Goal: Information Seeking & Learning: Learn about a topic

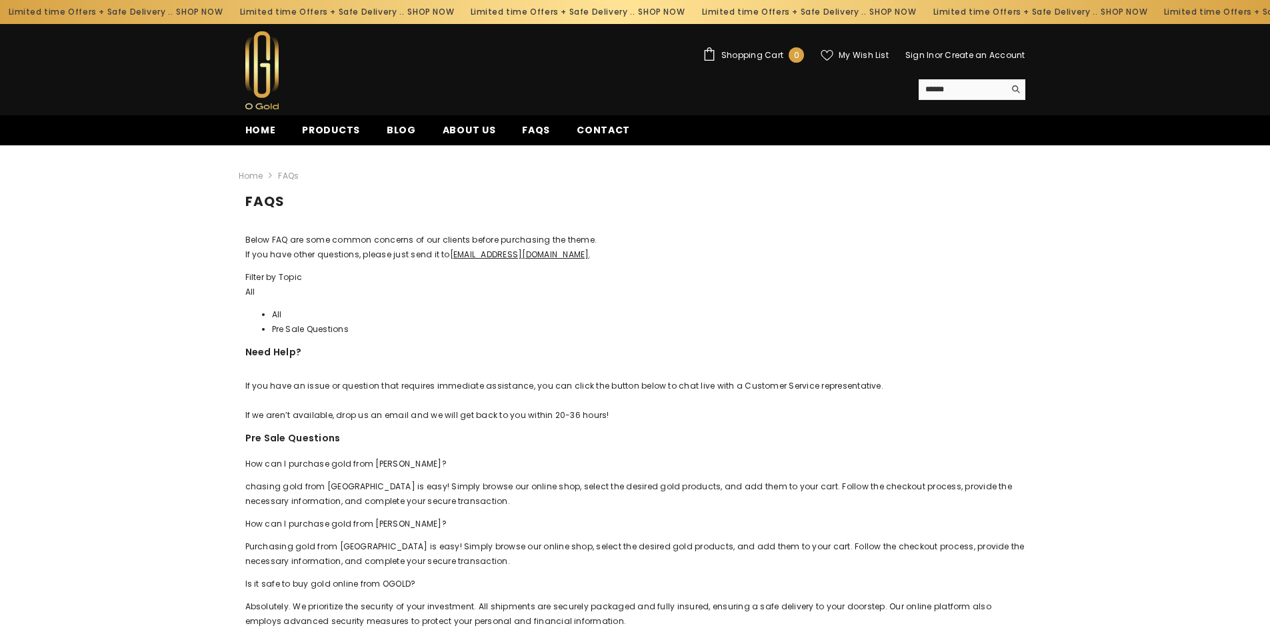
scroll to position [133, 0]
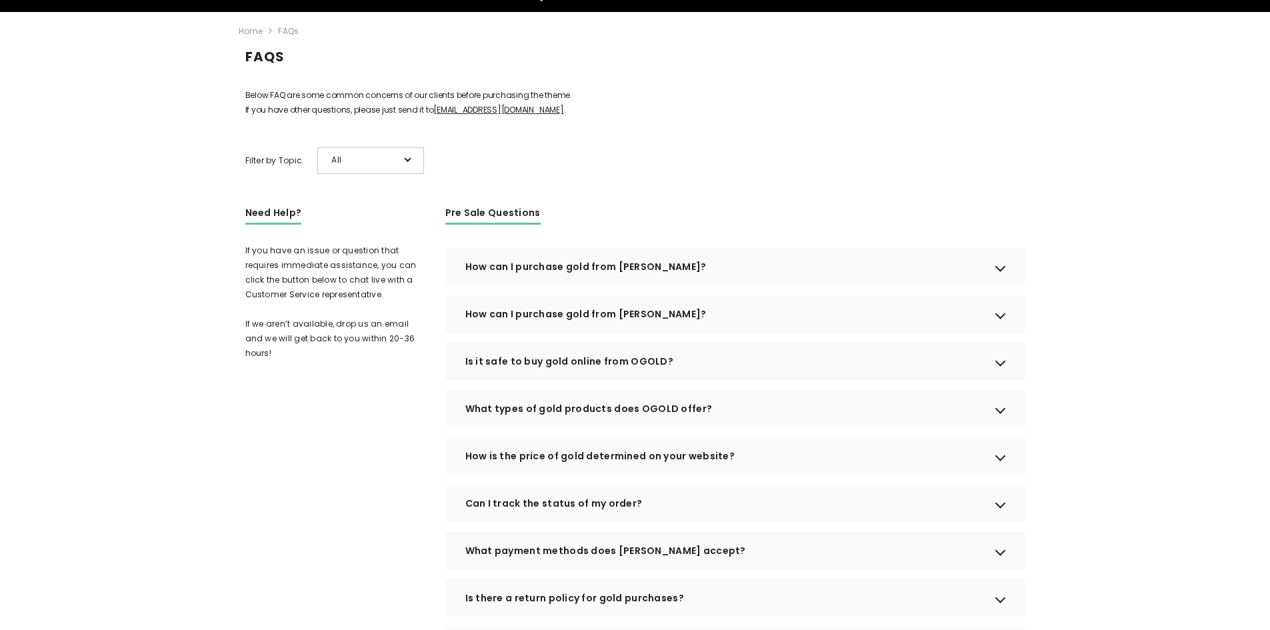
click at [1004, 279] on div "How can I purchase gold from OGOLD?" at bounding box center [735, 266] width 580 height 37
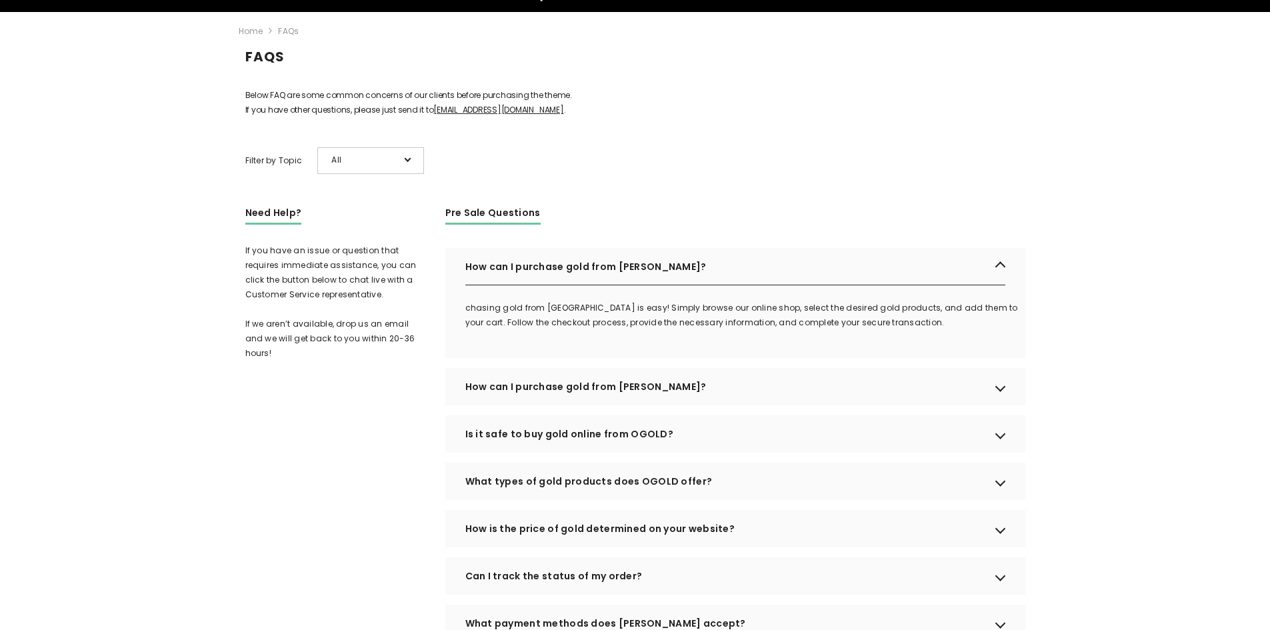
click at [1002, 405] on div "How can I purchase gold from OGOLD?" at bounding box center [735, 386] width 580 height 37
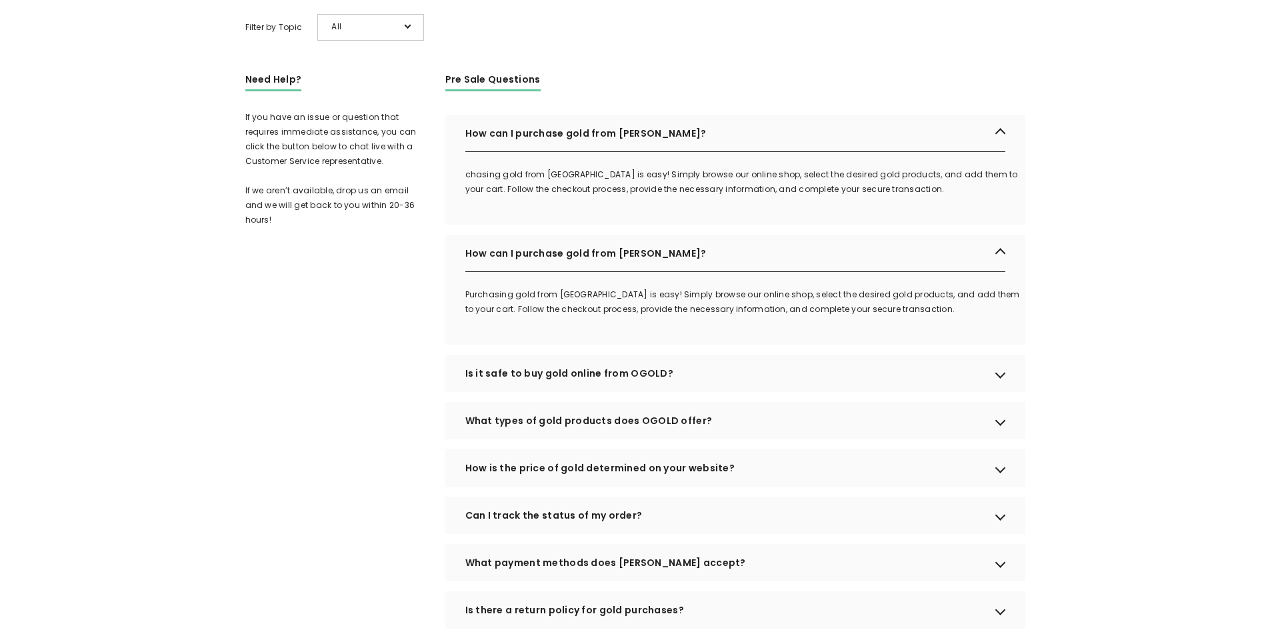
scroll to position [333, 0]
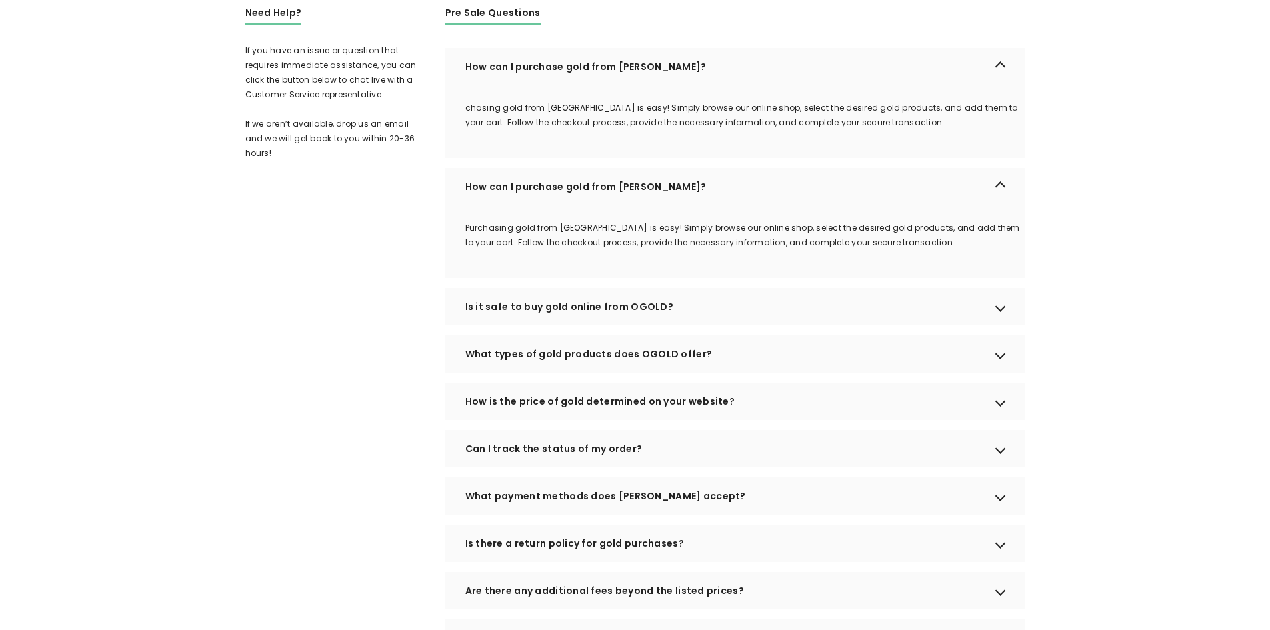
click at [993, 420] on div "How is the price of gold determined on your website?" at bounding box center [735, 401] width 580 height 37
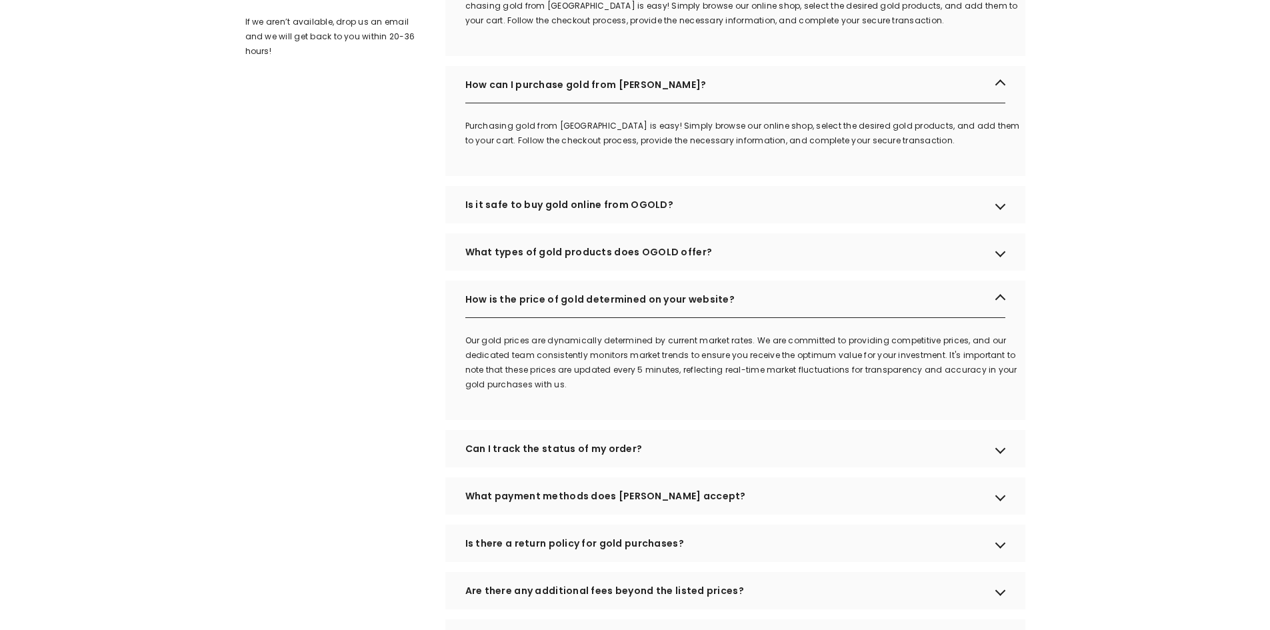
scroll to position [533, 0]
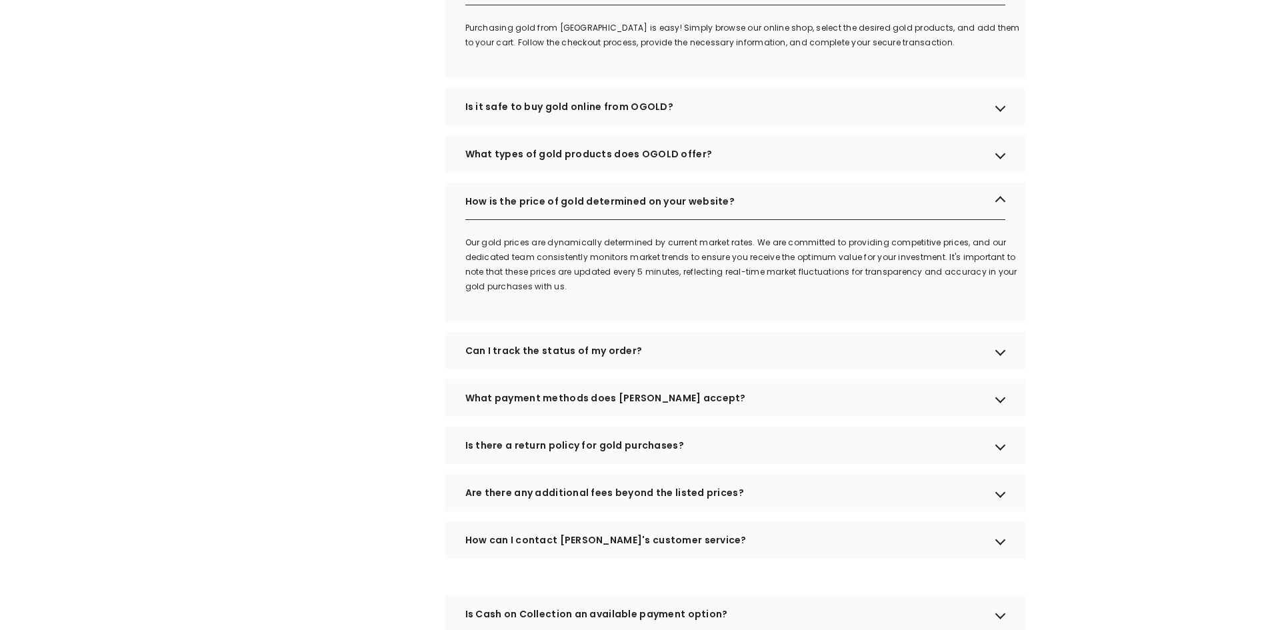
click at [653, 511] on div "Are there any additional fees beyond the listed prices?" at bounding box center [735, 492] width 580 height 37
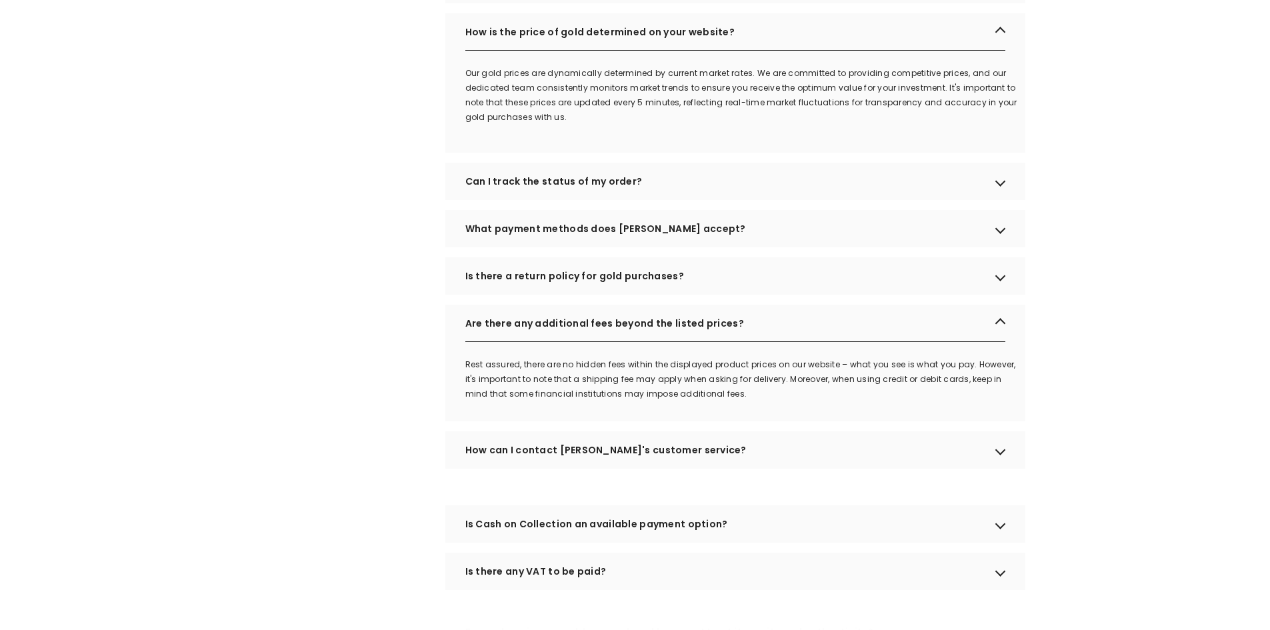
scroll to position [733, 0]
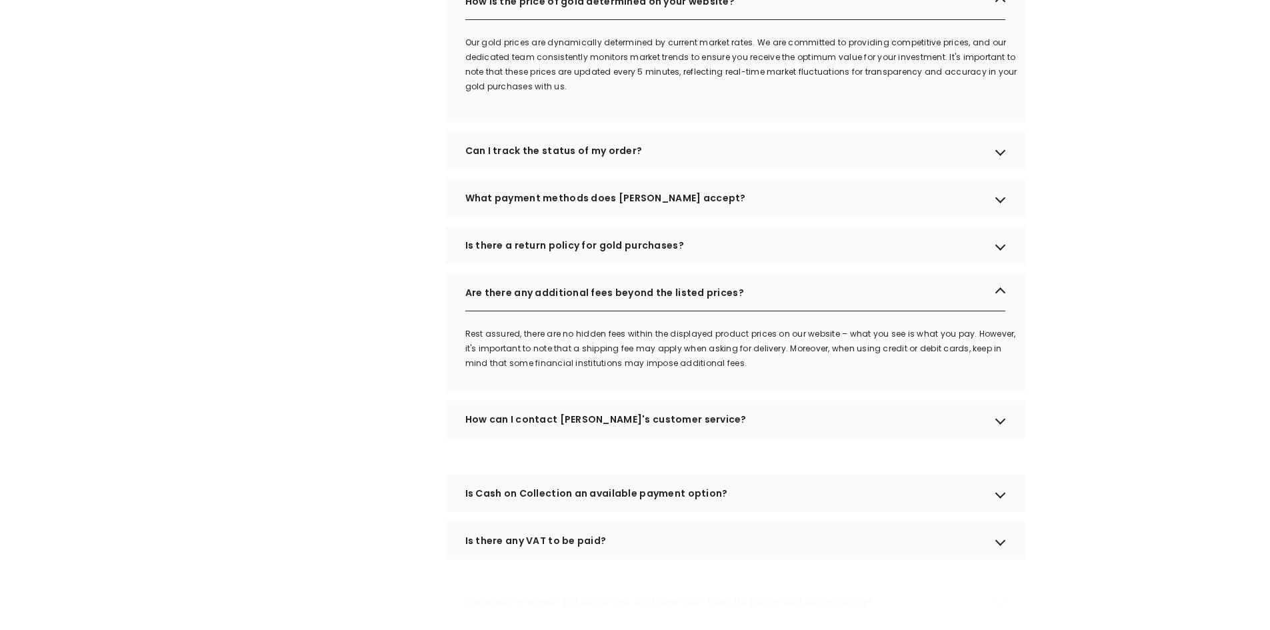
click at [683, 438] on div "How can I contact OGOLD's customer service?" at bounding box center [735, 419] width 580 height 37
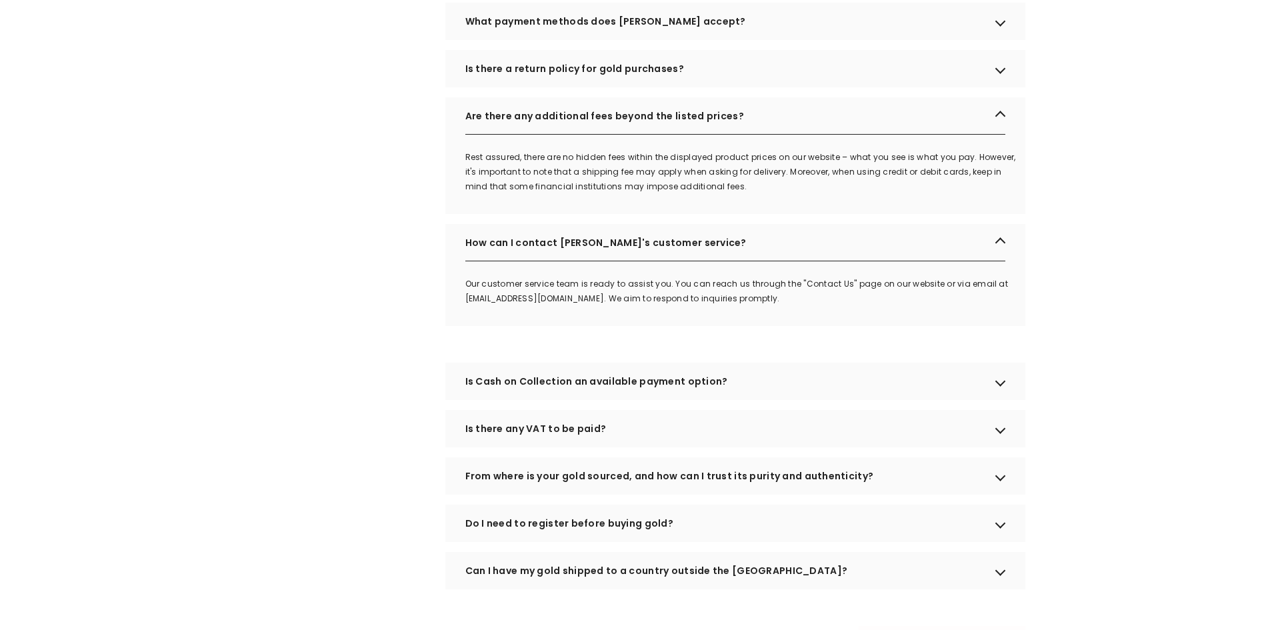
scroll to position [934, 0]
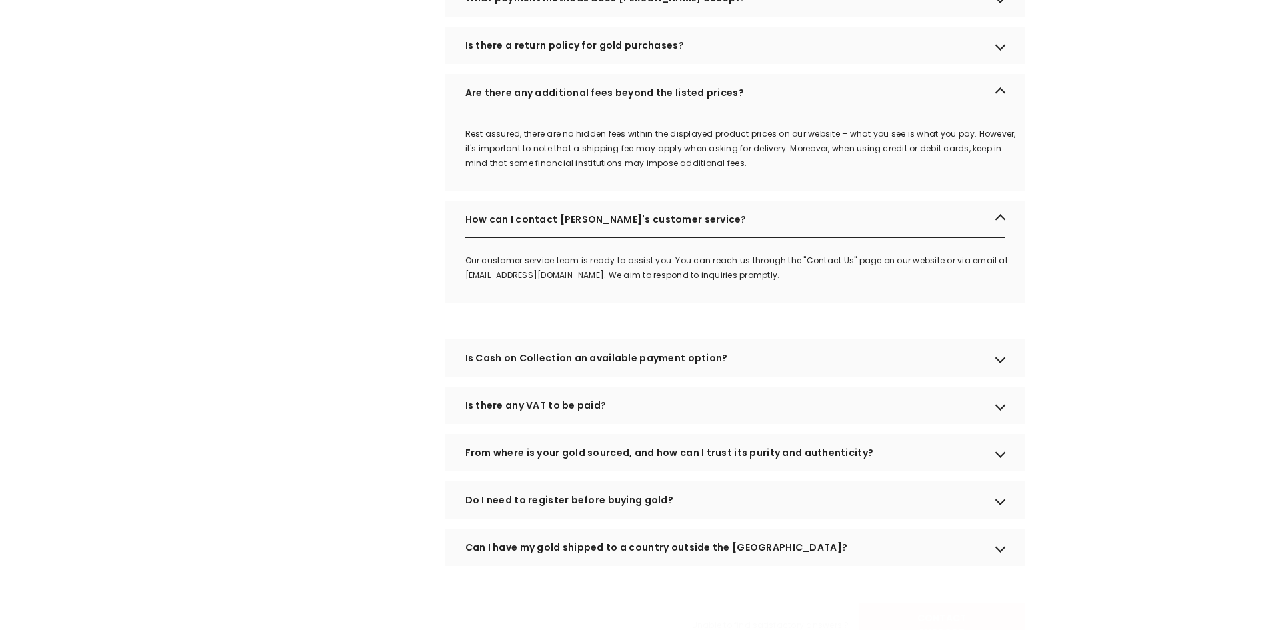
click at [681, 471] on div "From where is your gold sourced, and how can I trust its purity and authenticit…" at bounding box center [735, 452] width 580 height 37
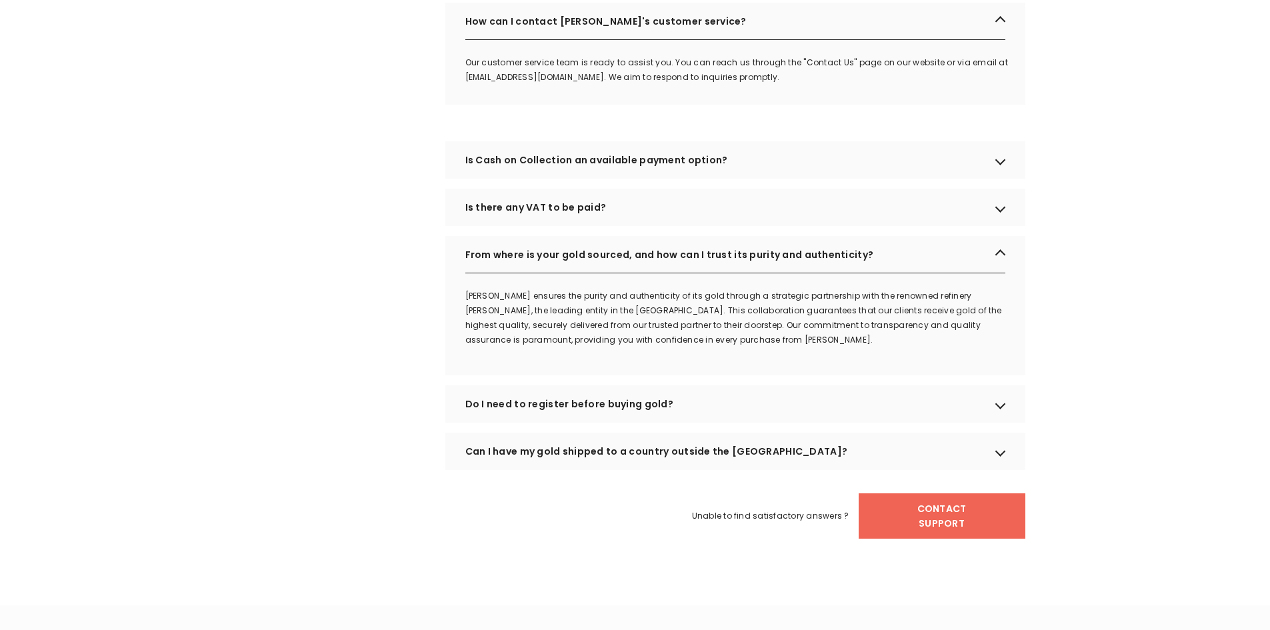
scroll to position [1134, 0]
click at [681, 415] on div "Do I need to register before buying gold?" at bounding box center [735, 401] width 580 height 37
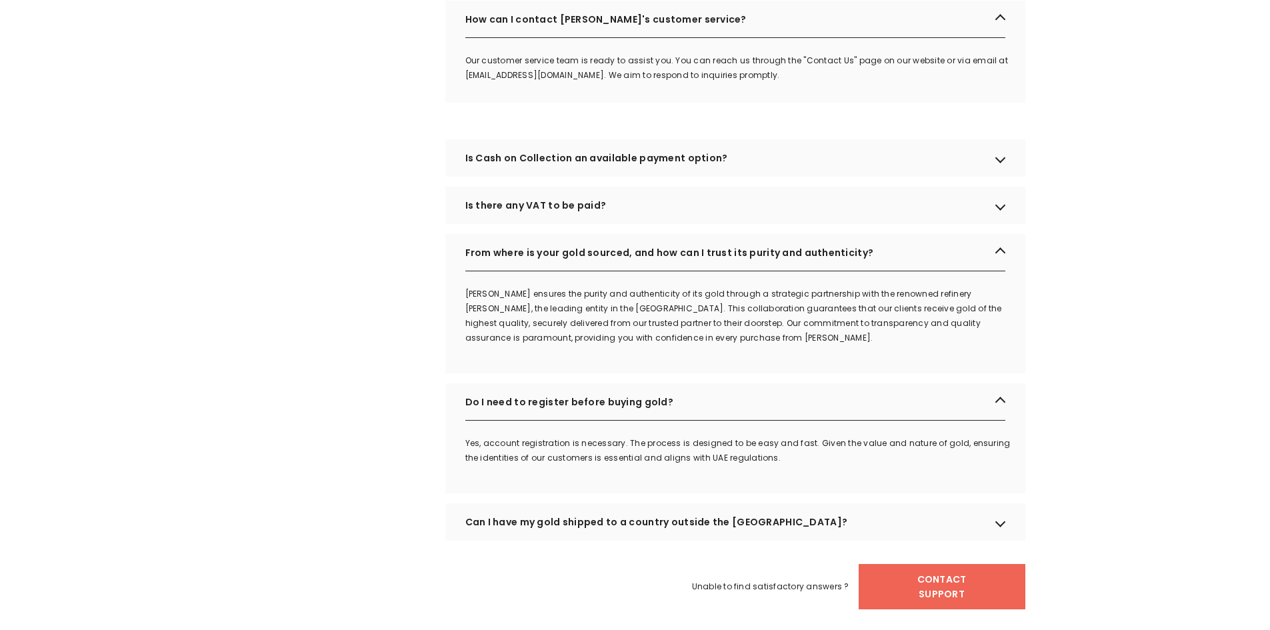
click at [652, 533] on div "Can I have my gold shipped to a country outside the UAE?" at bounding box center [735, 521] width 580 height 37
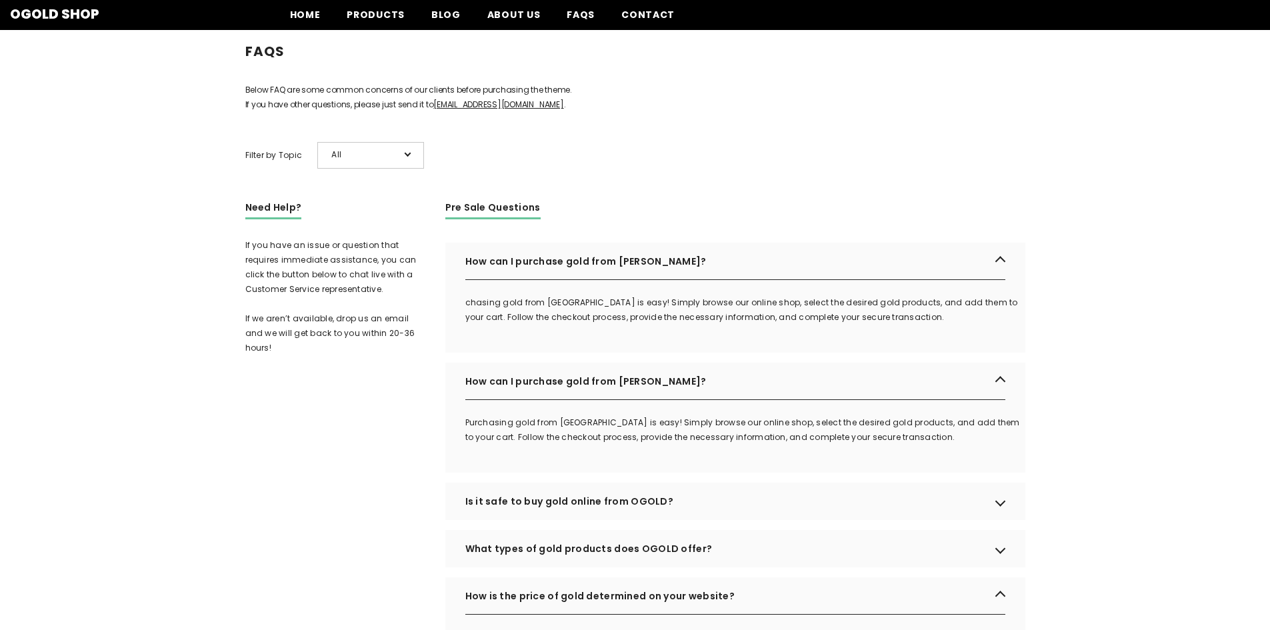
scroll to position [0, 0]
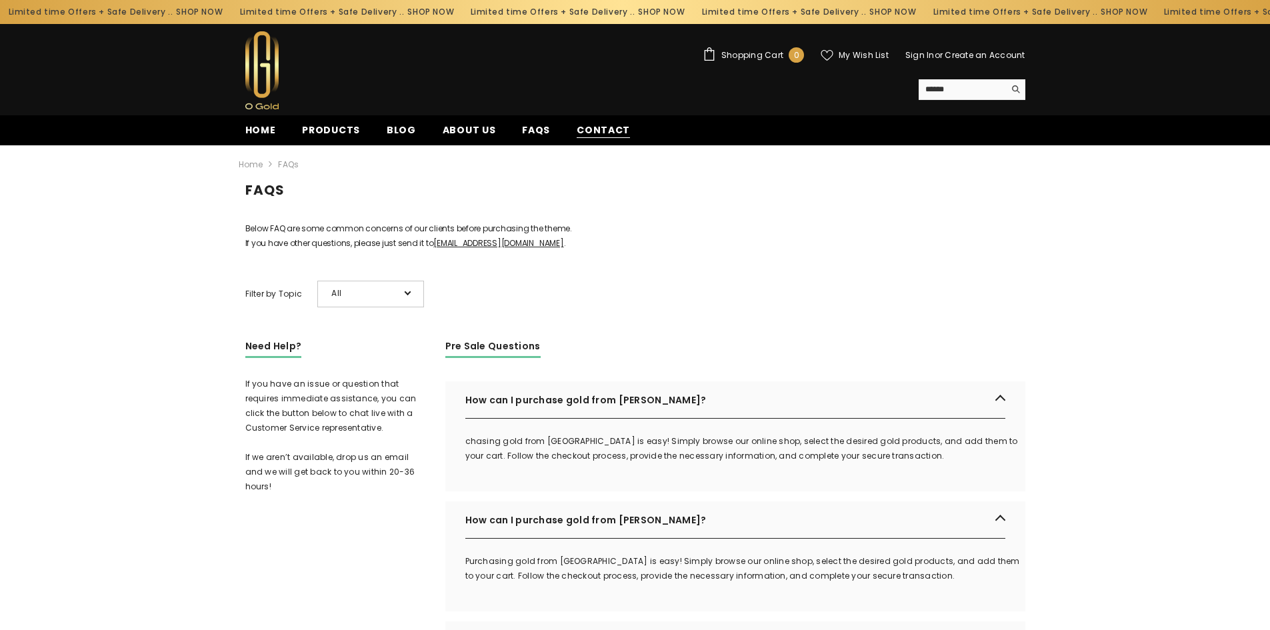
click at [608, 135] on span "Contact" at bounding box center [603, 130] width 53 height 14
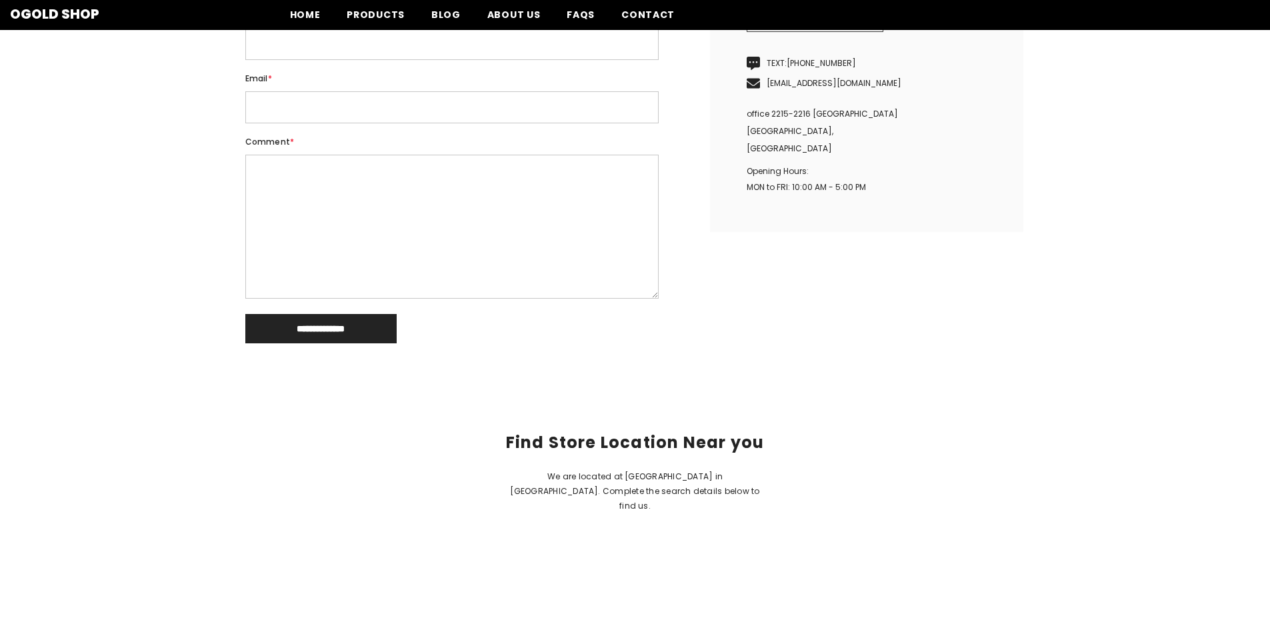
scroll to position [400, 0]
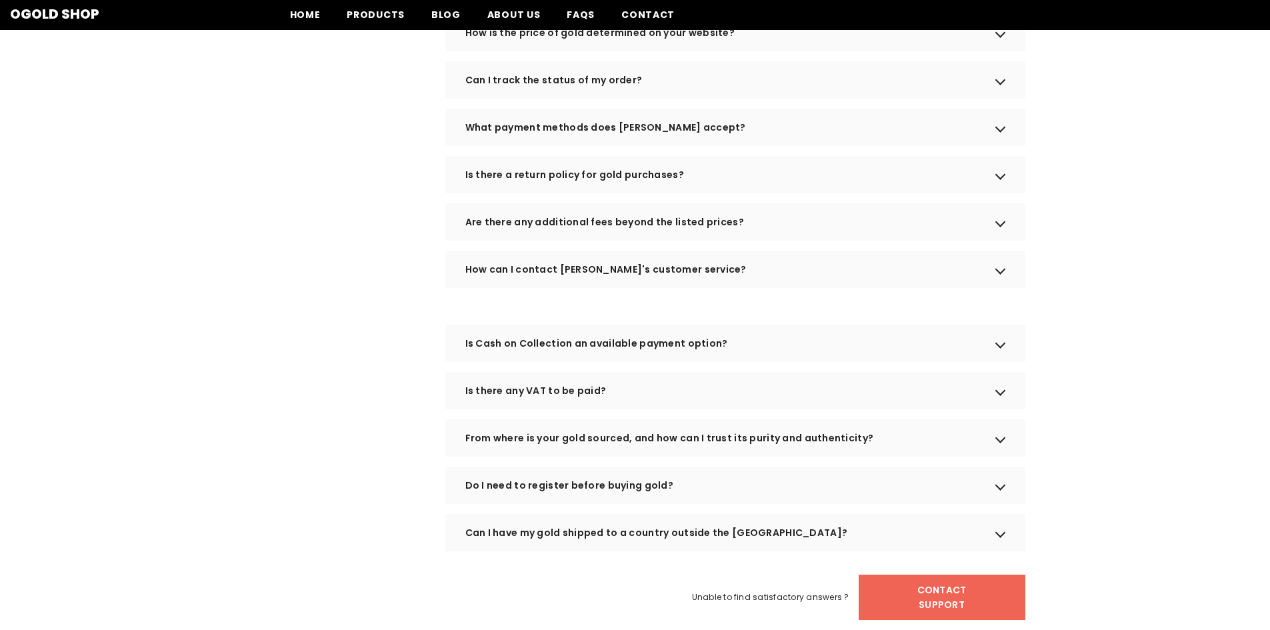
scroll to position [533, 0]
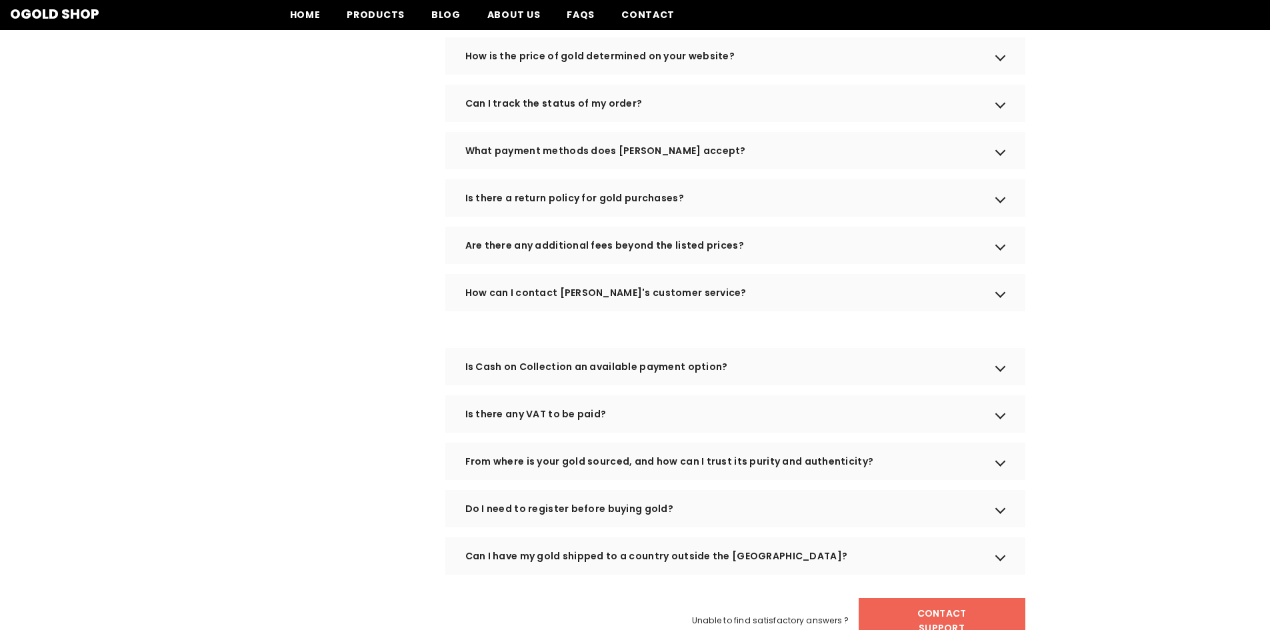
click at [662, 263] on div "Are there any additional fees beyond the listed prices?" at bounding box center [735, 245] width 580 height 37
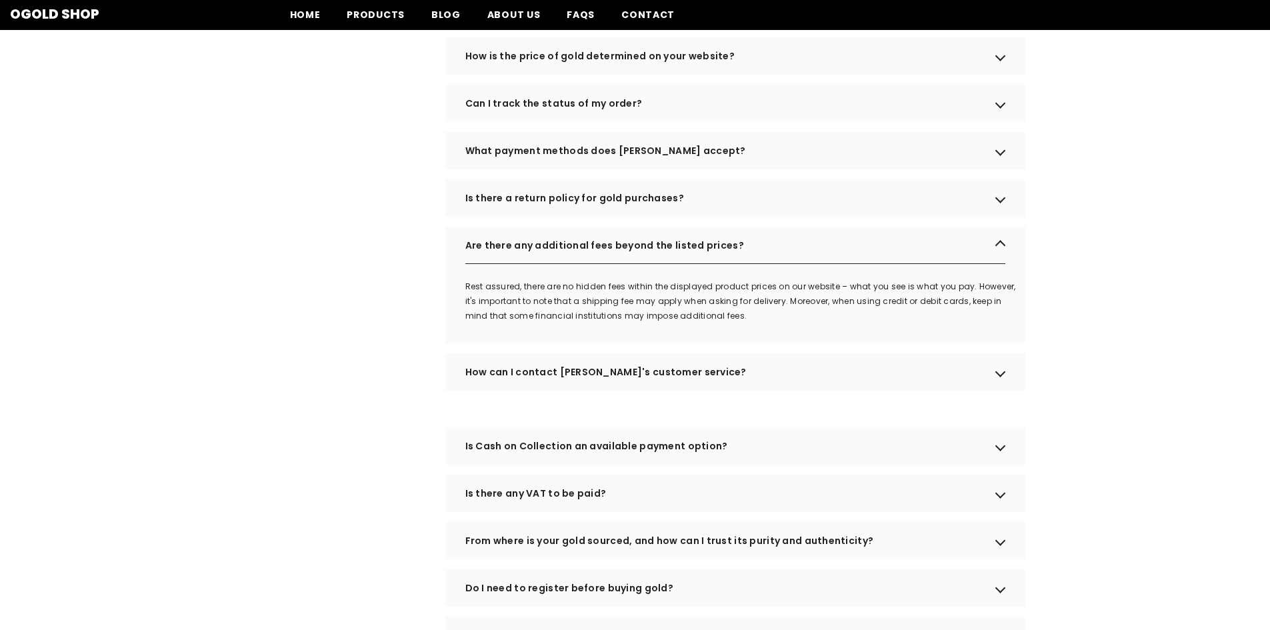
click at [662, 261] on div "Are there any additional fees beyond the listed prices?" at bounding box center [735, 245] width 580 height 37
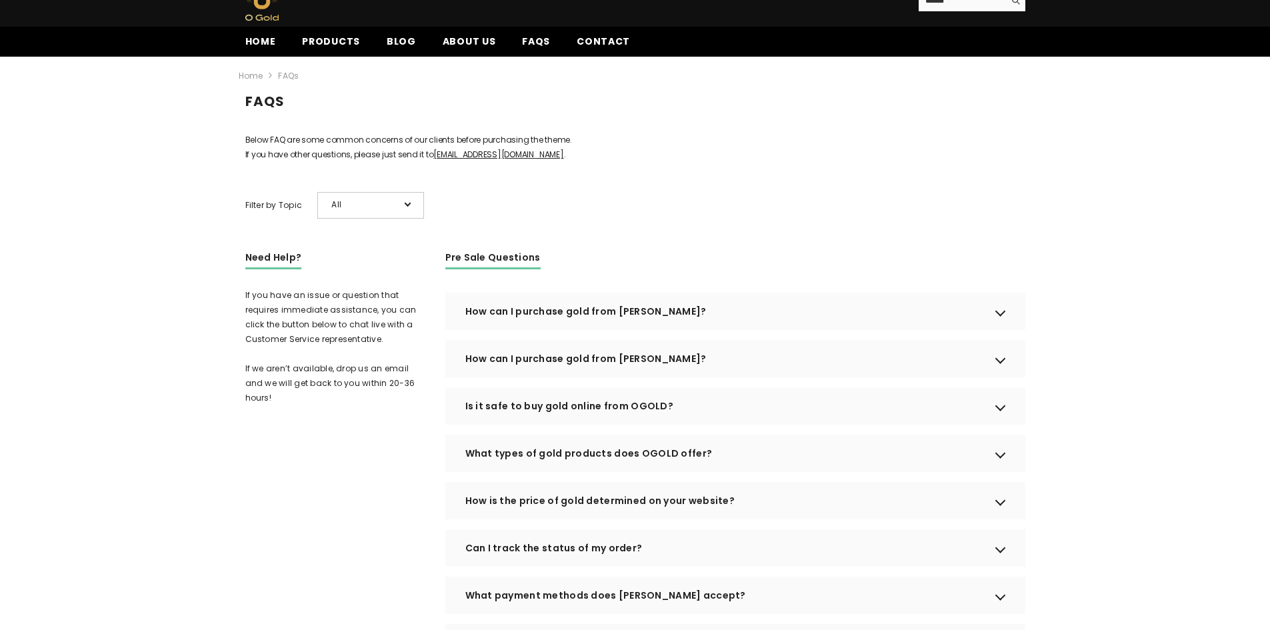
scroll to position [67, 0]
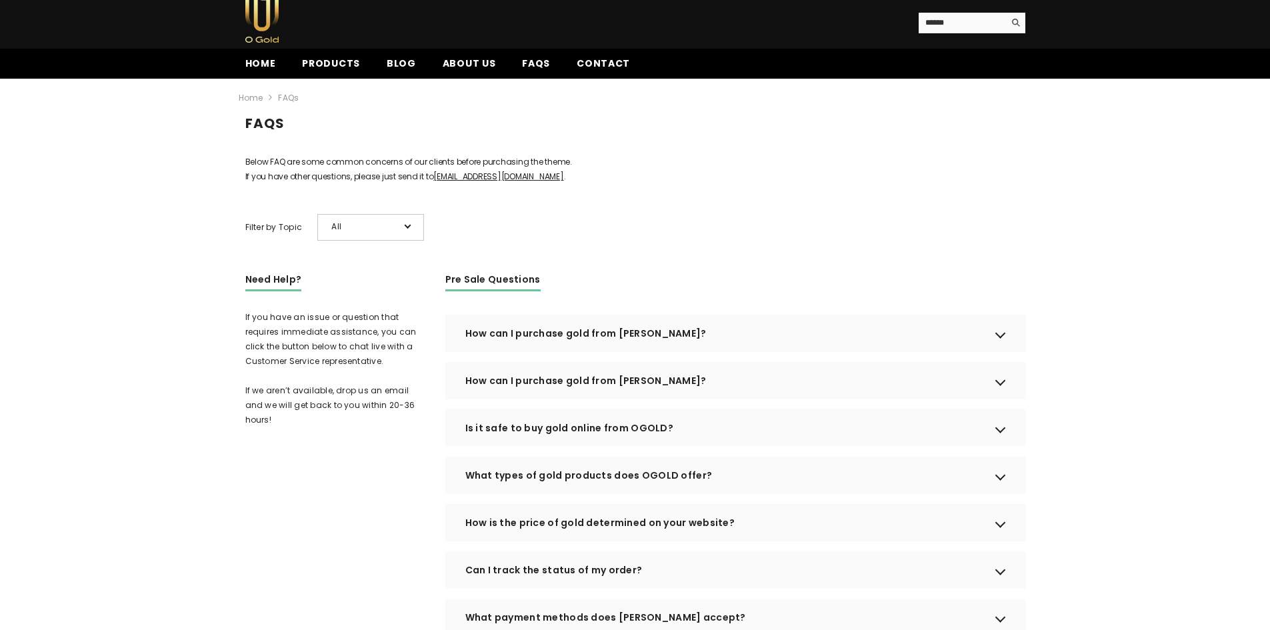
click at [648, 352] on div "How can I purchase gold from OGOLD?" at bounding box center [735, 333] width 580 height 37
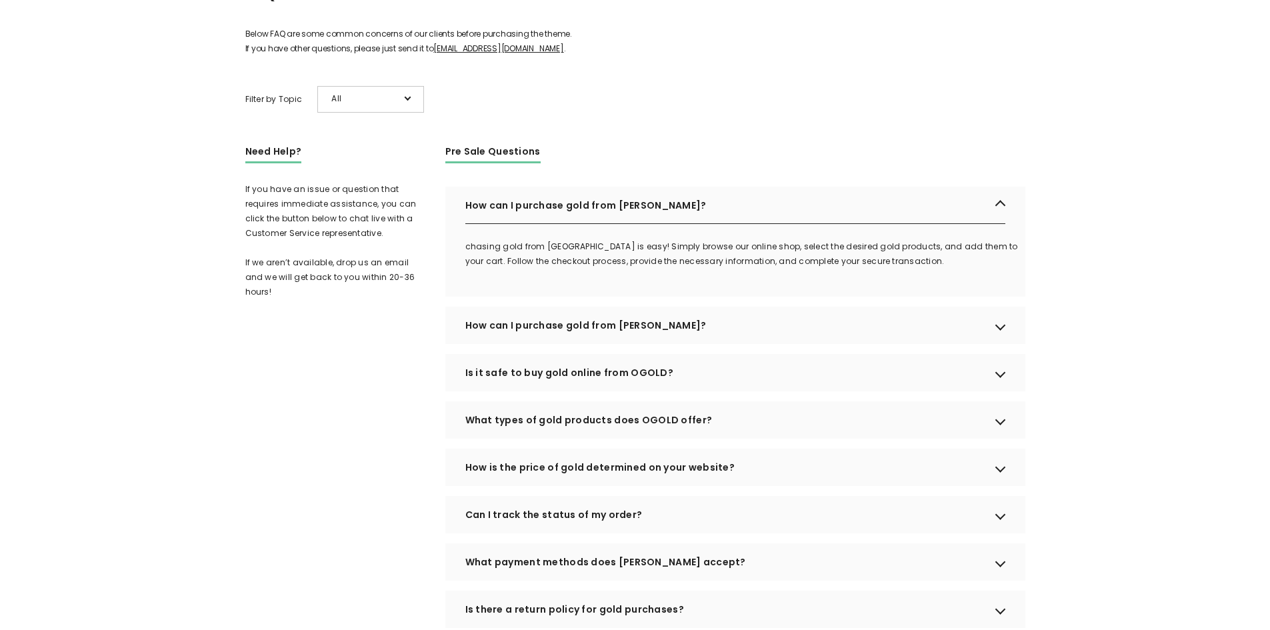
scroll to position [200, 0]
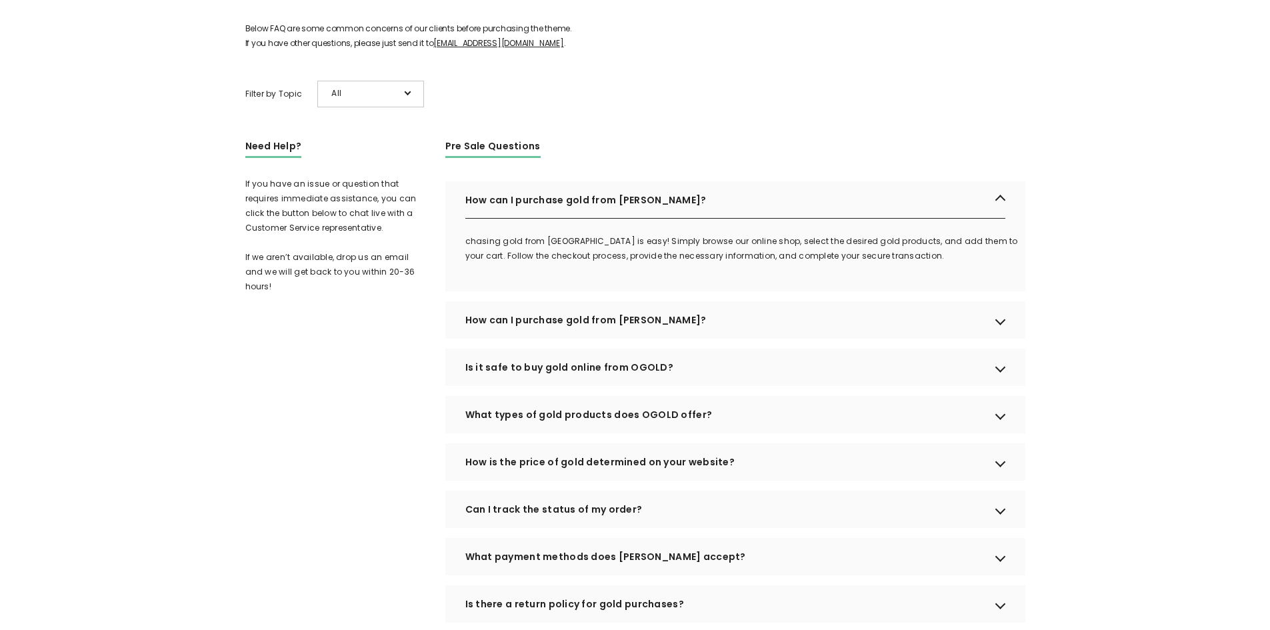
click at [649, 339] on div "How can I purchase gold from OGOLD?" at bounding box center [735, 319] width 580 height 37
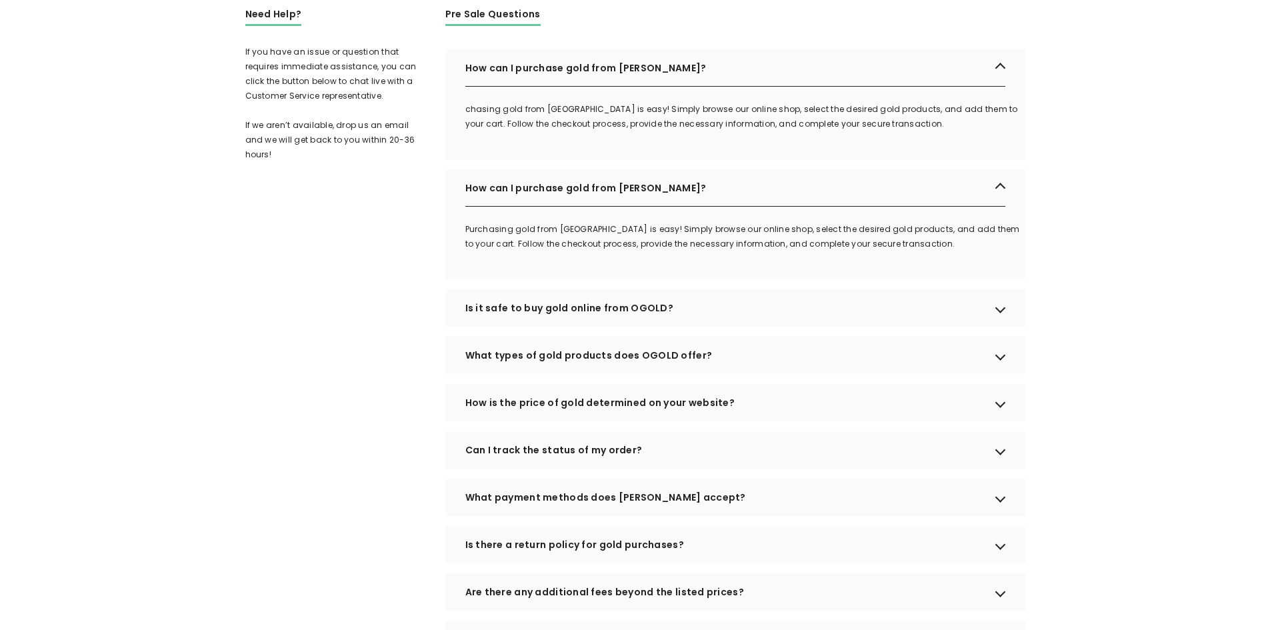
scroll to position [333, 0]
click at [654, 325] on div "Is it safe to buy gold online from OGOLD?" at bounding box center [735, 306] width 580 height 37
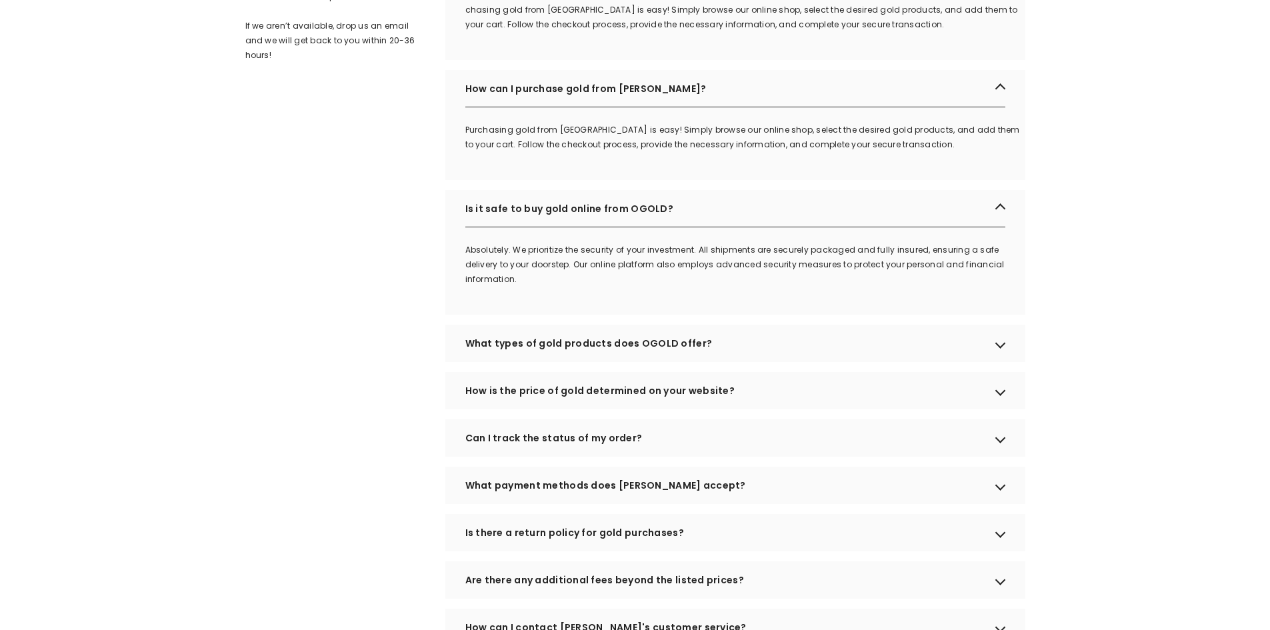
scroll to position [467, 0]
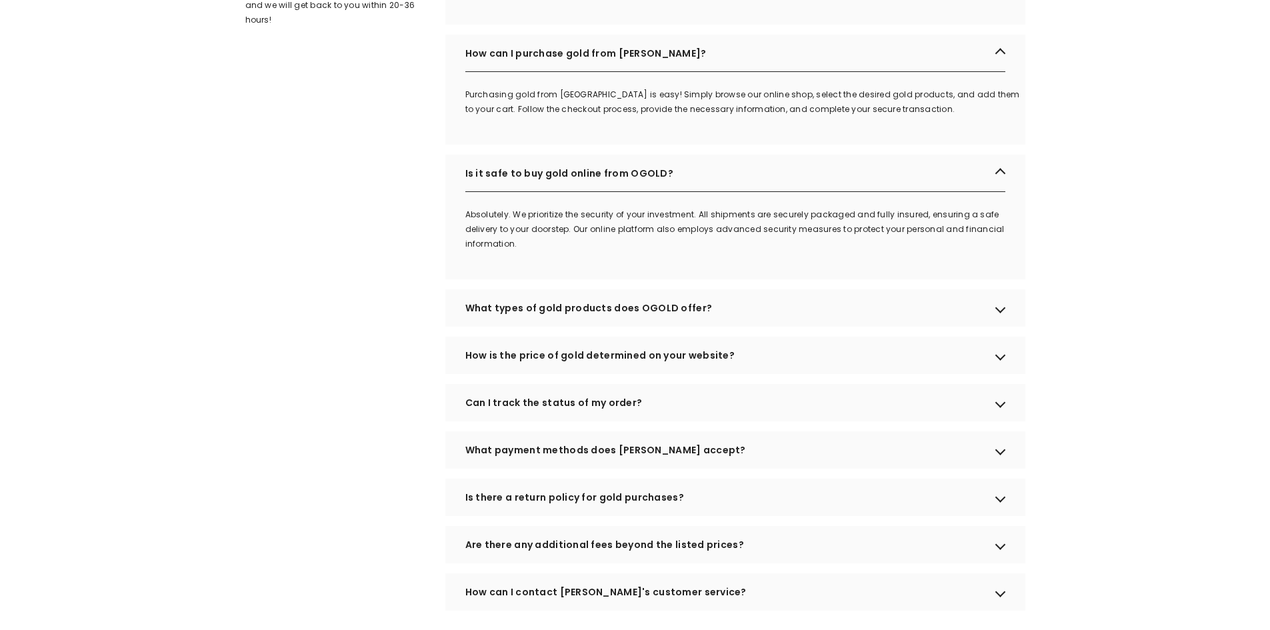
click at [654, 327] on div "What types of gold products does OGOLD offer?" at bounding box center [735, 307] width 580 height 37
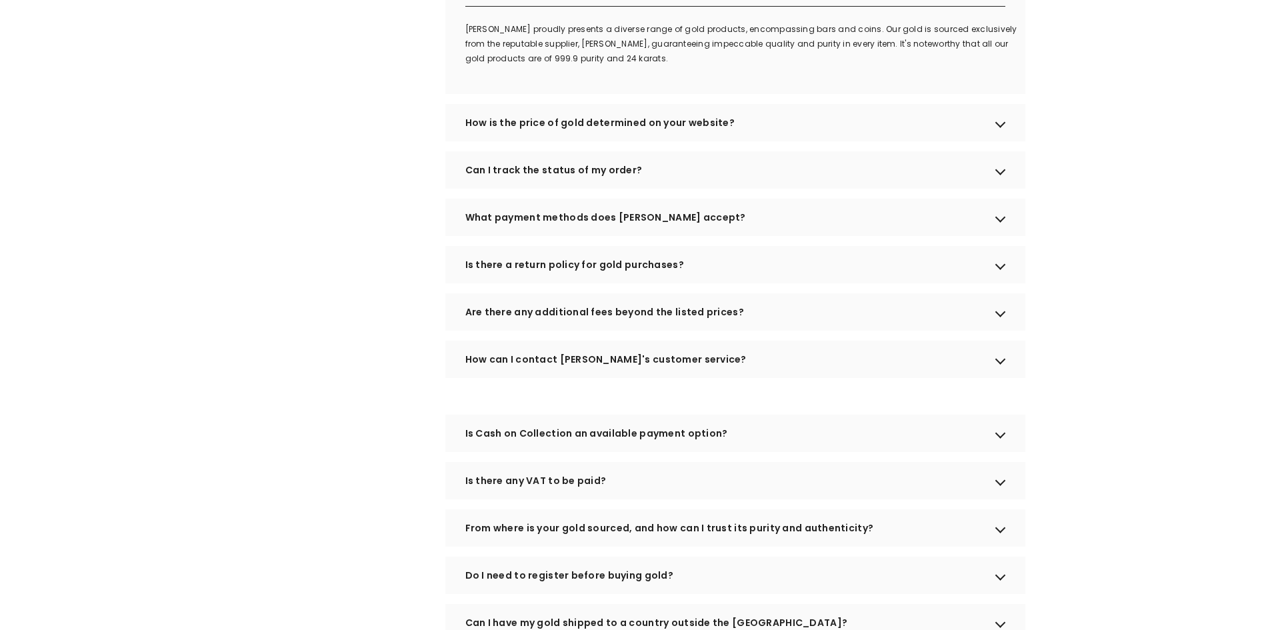
scroll to position [800, 0]
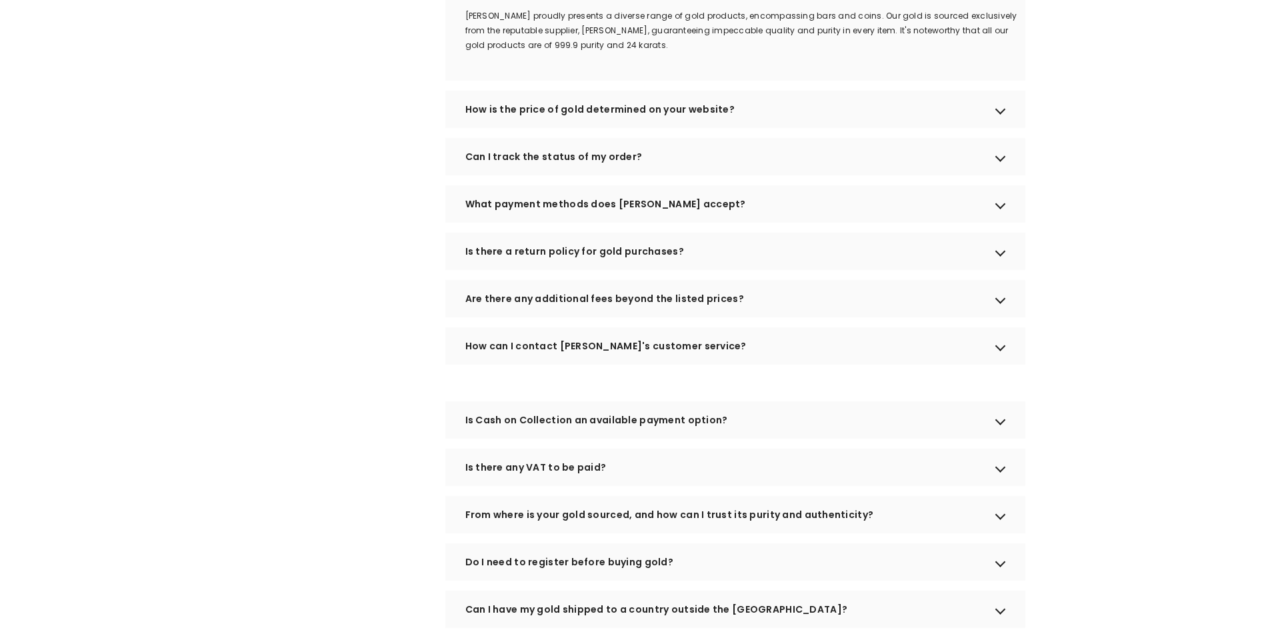
click at [596, 317] on div "Are there any additional fees beyond the listed prices?" at bounding box center [735, 298] width 580 height 37
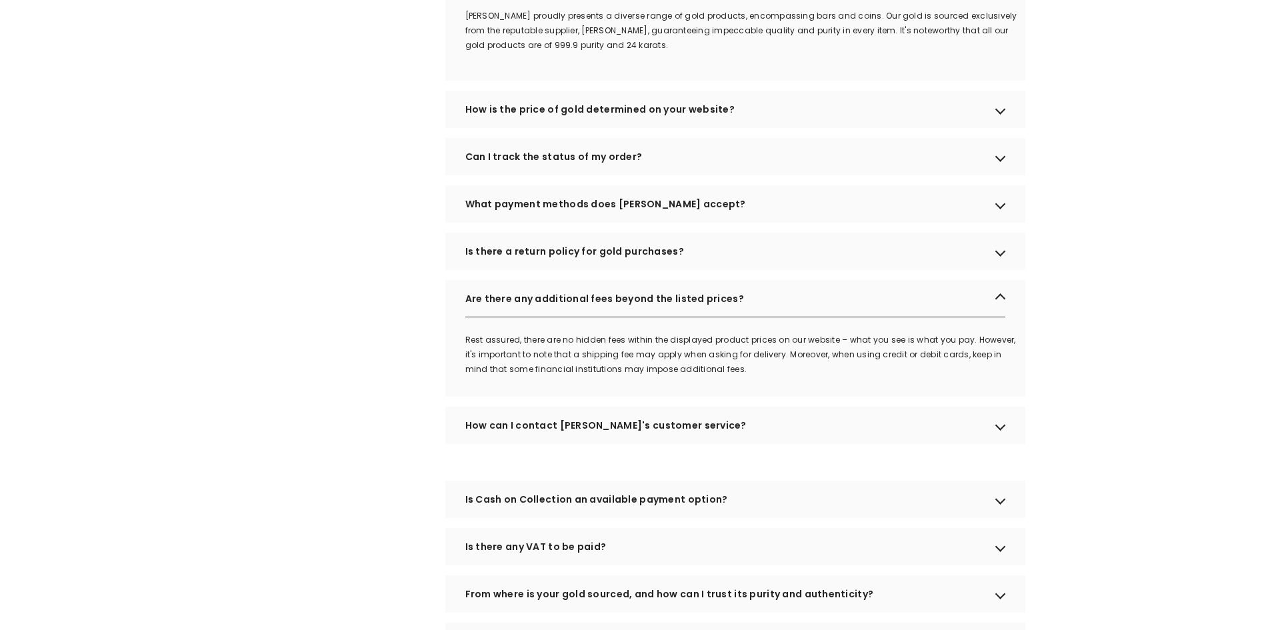
click at [593, 270] on div "Is there a return policy for gold purchases?" at bounding box center [735, 251] width 580 height 37
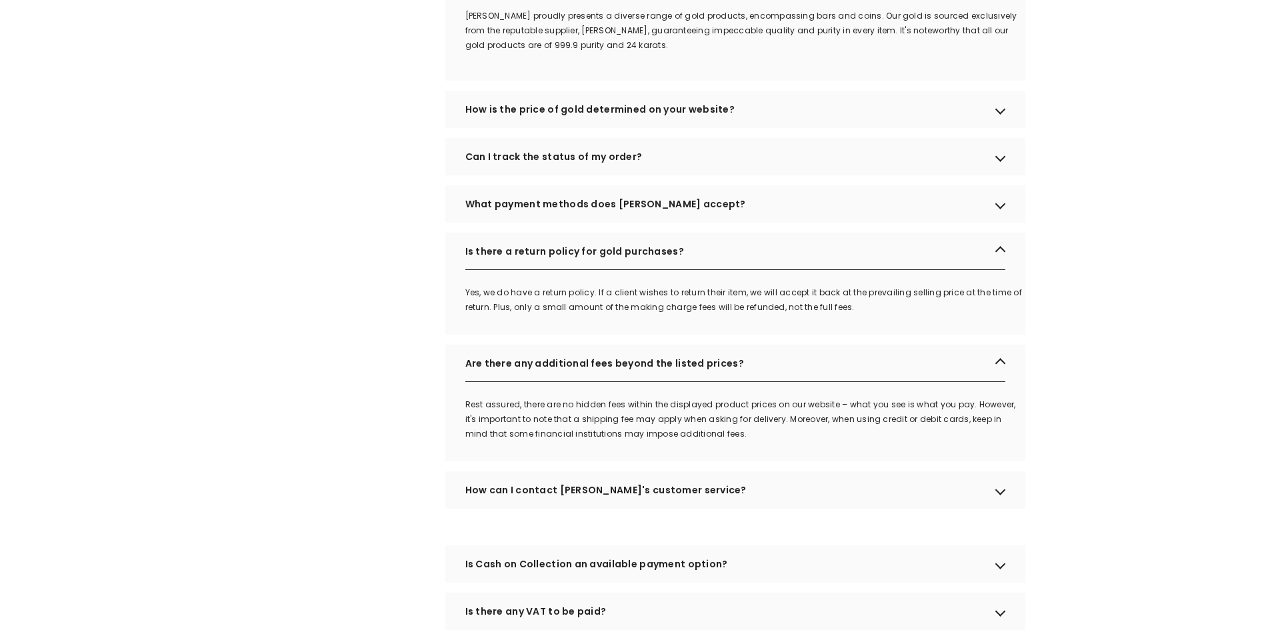
click at [591, 223] on div "What payment methods does OGOLD accept?" at bounding box center [735, 203] width 580 height 37
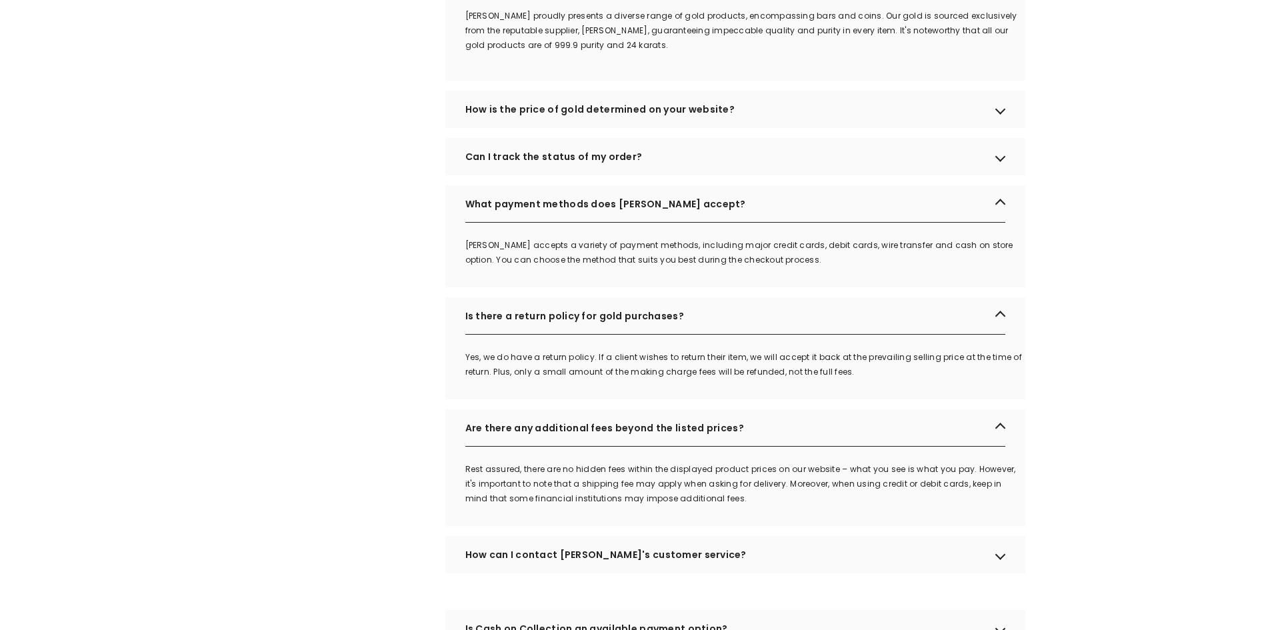
click at [622, 175] on div "Can I track the status of my order?" at bounding box center [735, 156] width 580 height 37
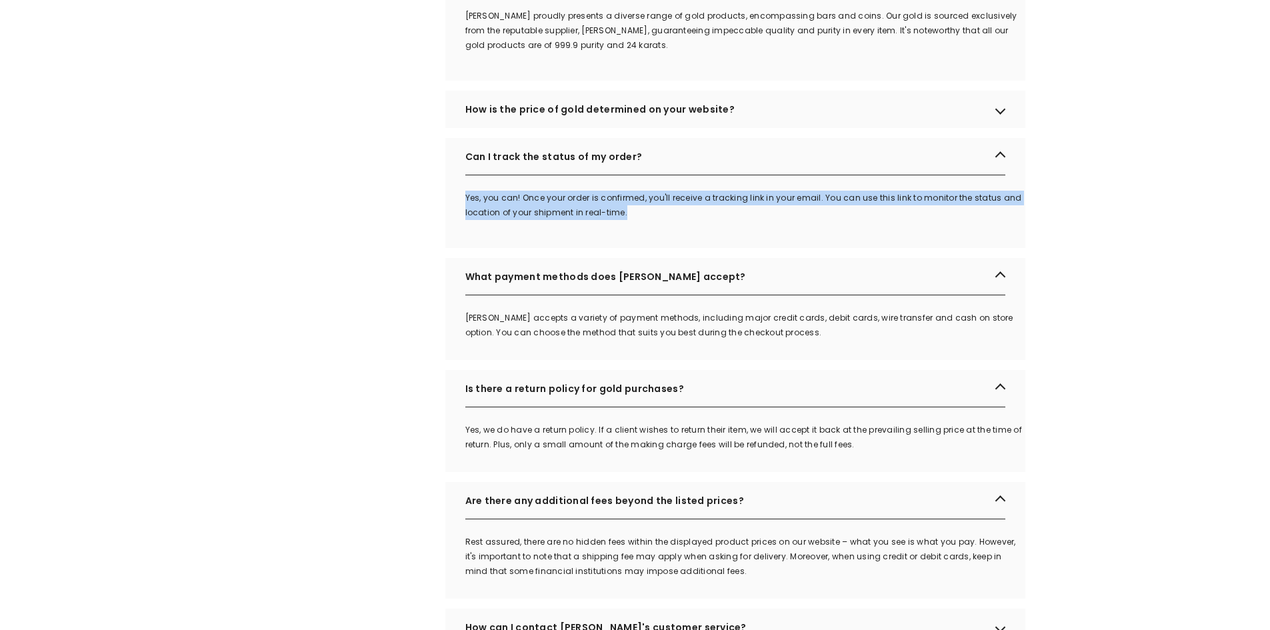
drag, startPoint x: 472, startPoint y: 219, endPoint x: 631, endPoint y: 229, distance: 159.7
click at [631, 220] on p "Yes, you can! Once your order is confirmed, you'll receive a tracking link in y…" at bounding box center [745, 205] width 560 height 29
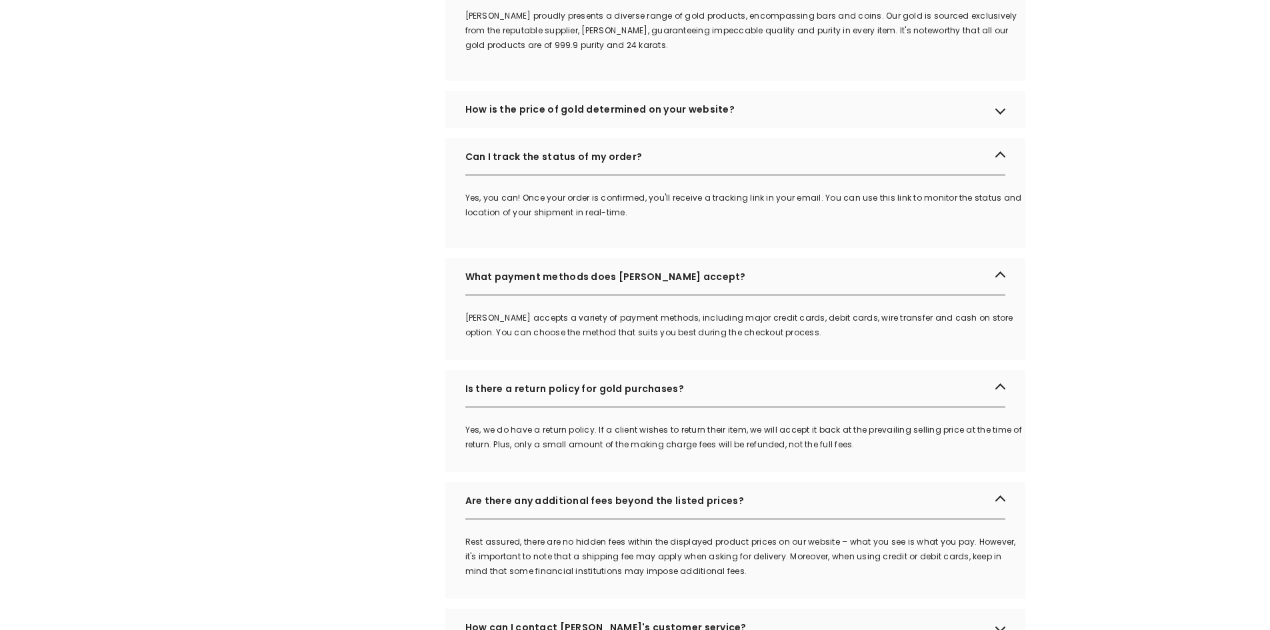
click at [543, 128] on div "How is the price of gold determined on your website?" at bounding box center [735, 109] width 580 height 37
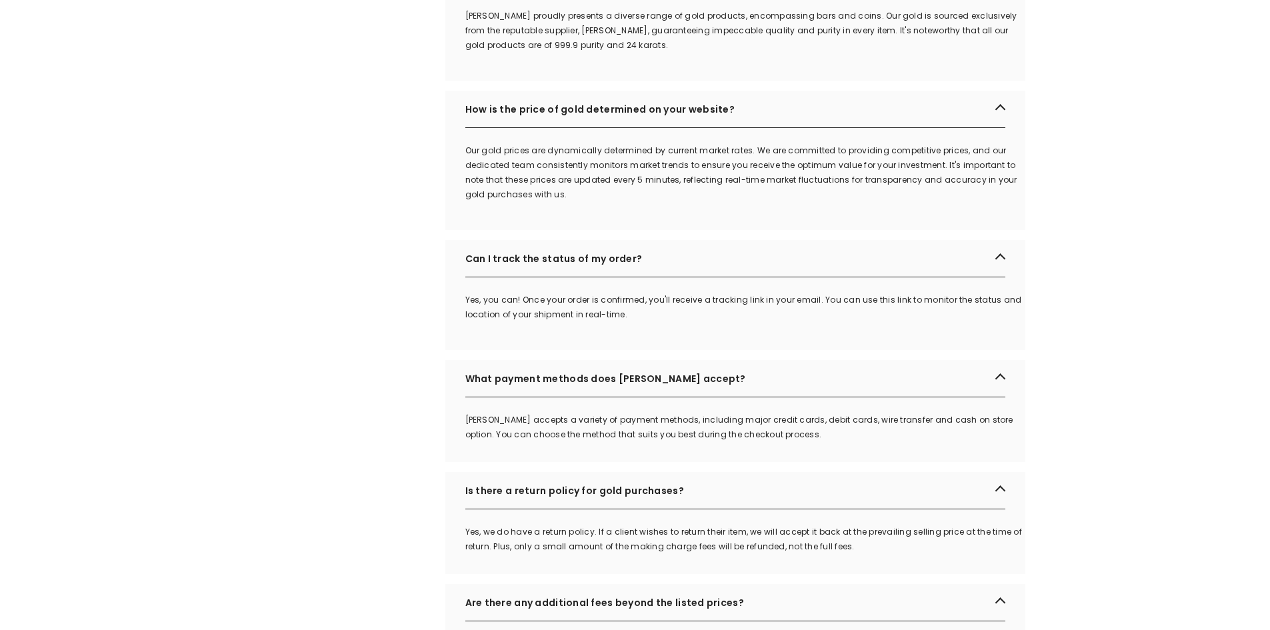
drag, startPoint x: 466, startPoint y: 168, endPoint x: 574, endPoint y: 215, distance: 117.9
click at [574, 202] on p "Our gold prices are dynamically determined by current market rates. We are comm…" at bounding box center [745, 172] width 560 height 59
click at [577, 202] on p "Our gold prices are dynamically determined by current market rates. We are comm…" at bounding box center [745, 172] width 560 height 59
drag, startPoint x: 466, startPoint y: 168, endPoint x: 570, endPoint y: 219, distance: 115.7
click at [570, 202] on p "Our gold prices are dynamically determined by current market rates. We are comm…" at bounding box center [745, 172] width 560 height 59
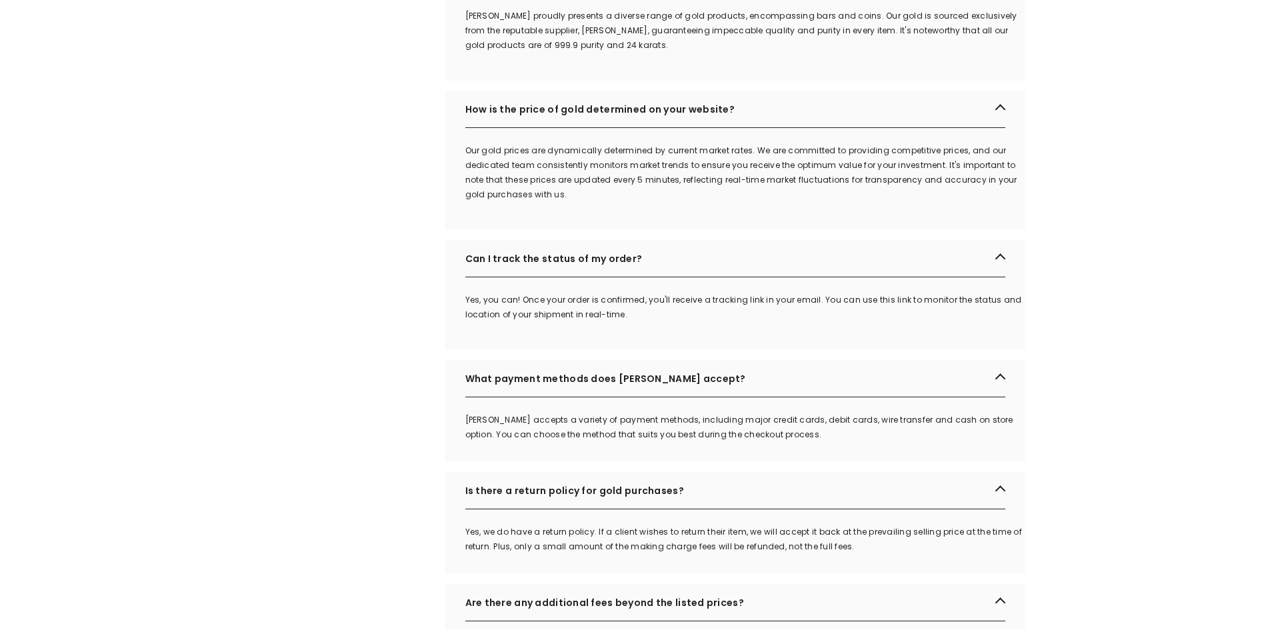
click at [584, 202] on p "Our gold prices are dynamically determined by current market rates. We are comm…" at bounding box center [745, 172] width 560 height 59
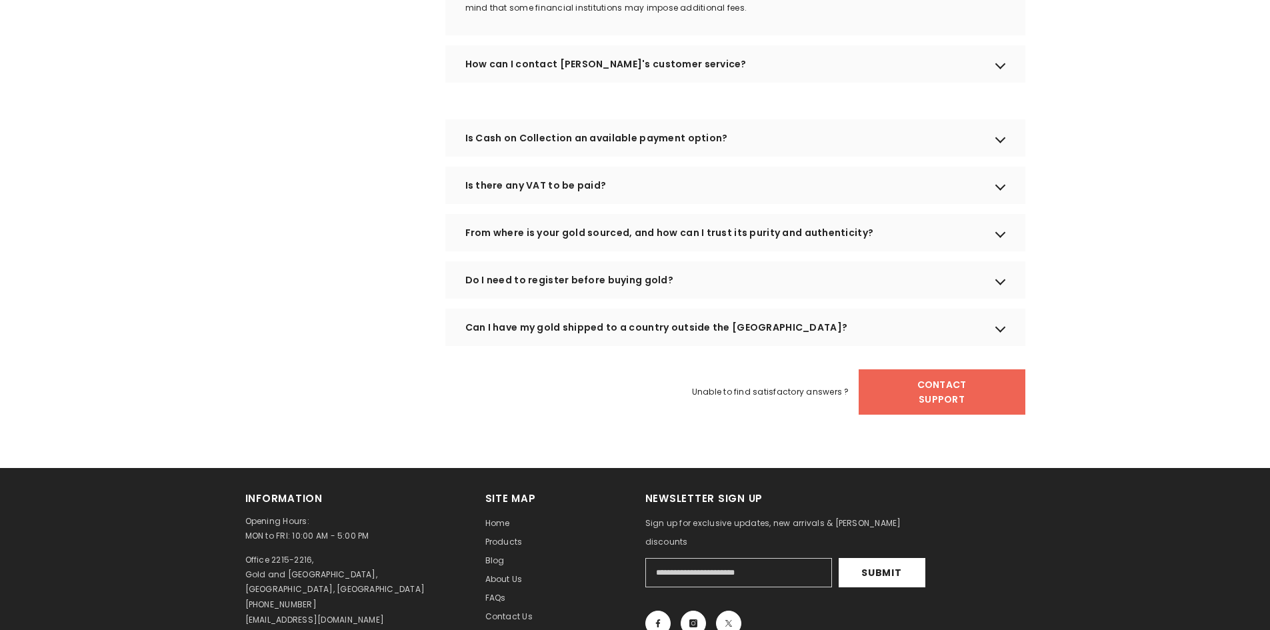
scroll to position [1467, 0]
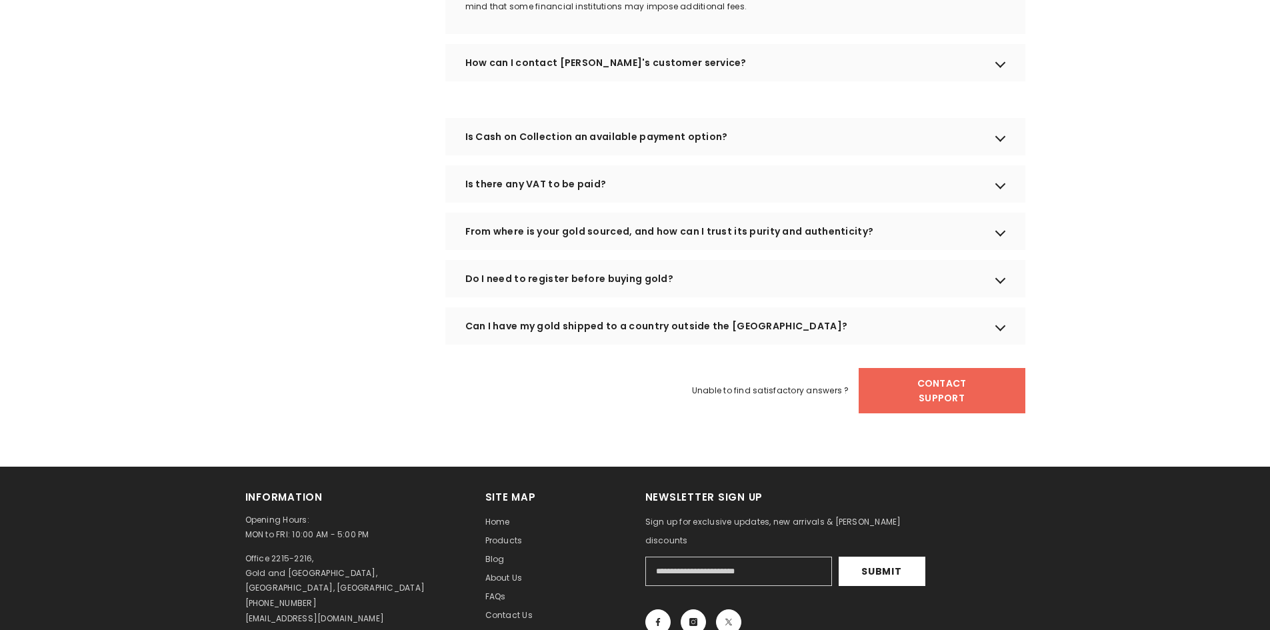
click at [645, 297] on div "Do I need to register before buying gold?" at bounding box center [735, 278] width 580 height 37
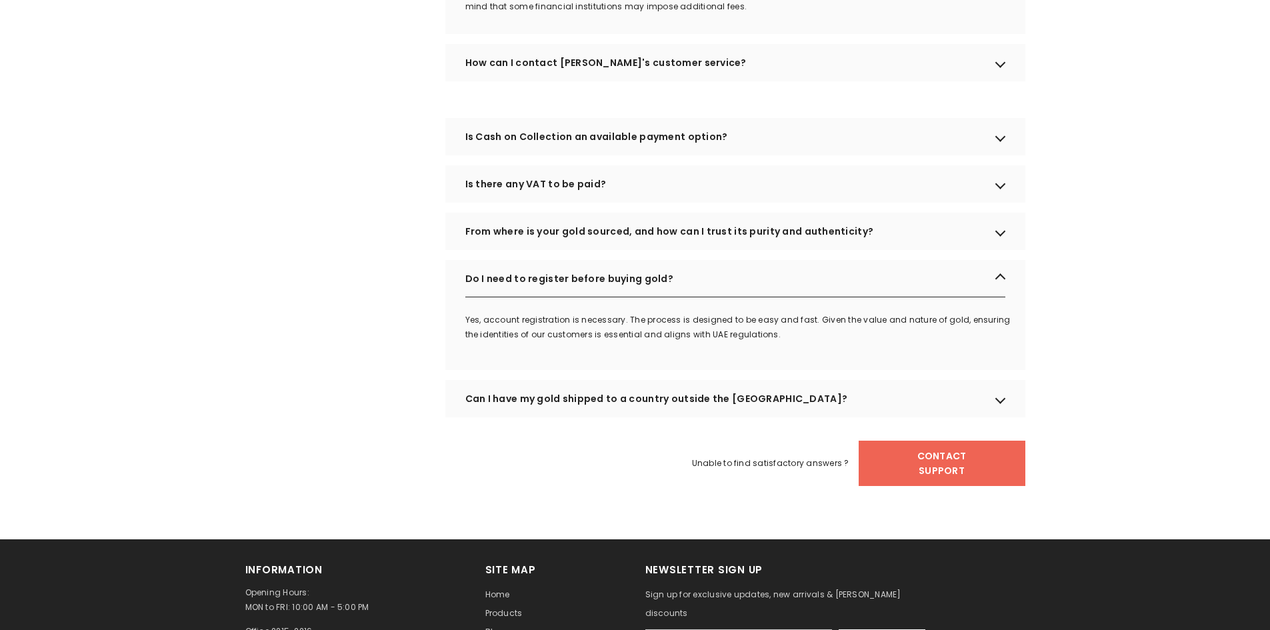
click at [655, 250] on div "From where is your gold sourced, and how can I trust its purity and authenticit…" at bounding box center [735, 231] width 580 height 37
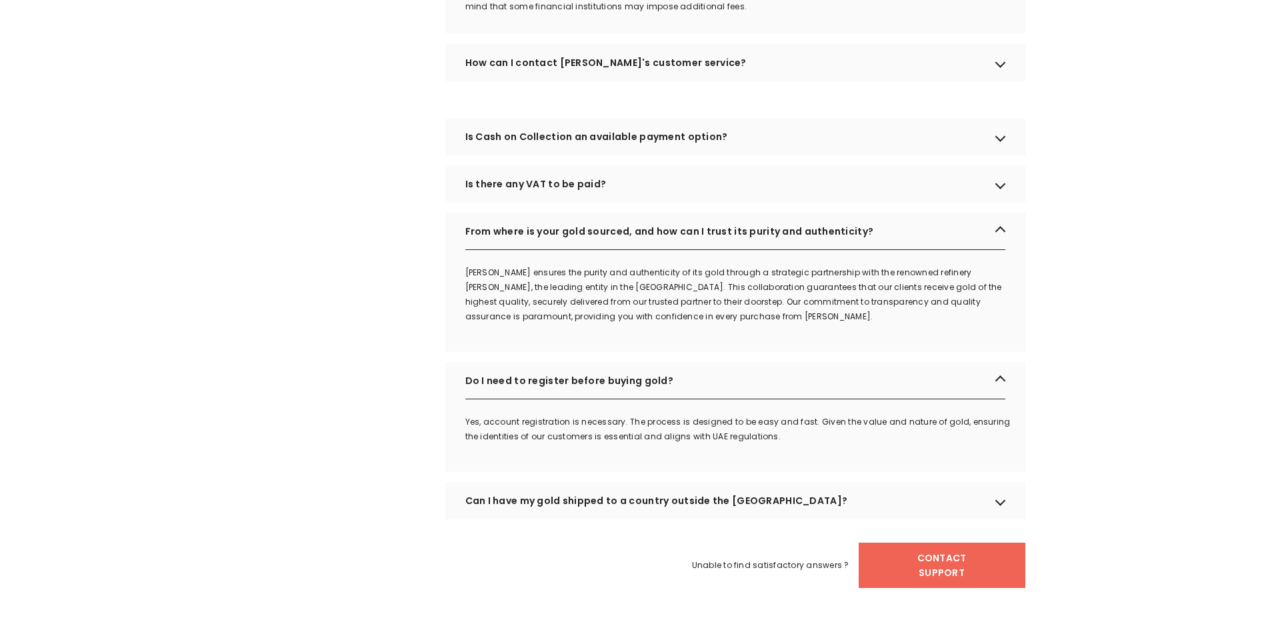
click at [597, 201] on div "Is there any VAT to be paid?" at bounding box center [735, 183] width 580 height 37
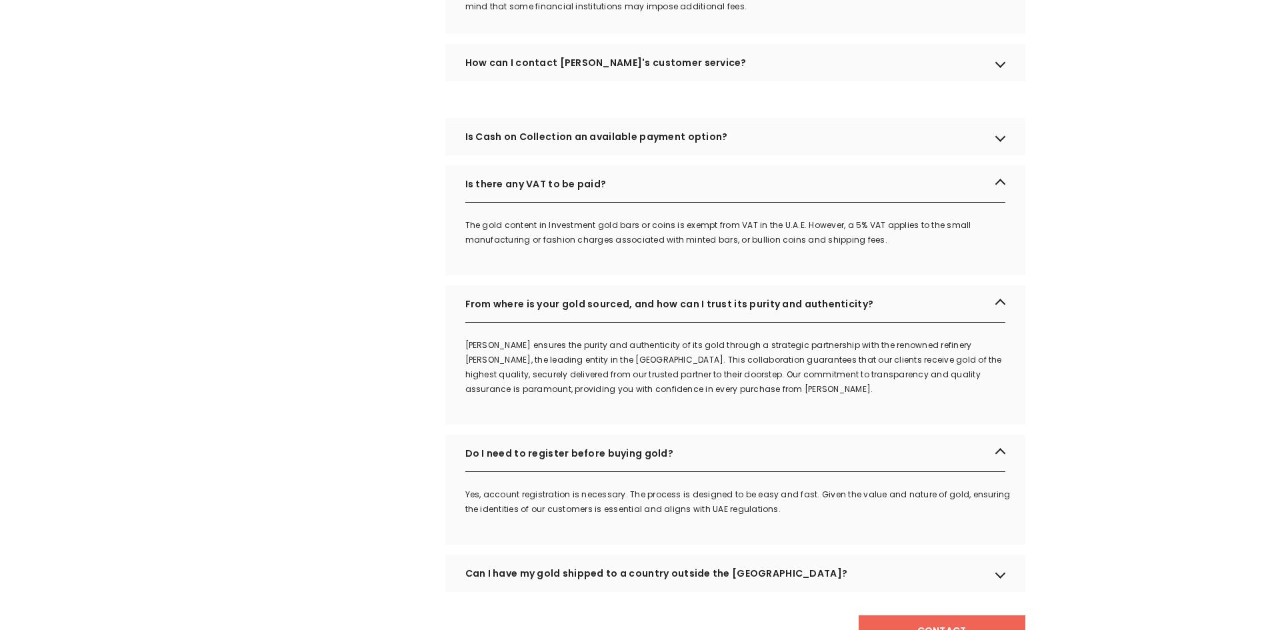
click at [598, 155] on div "Is Cash on Collection an available payment option?" at bounding box center [735, 136] width 580 height 37
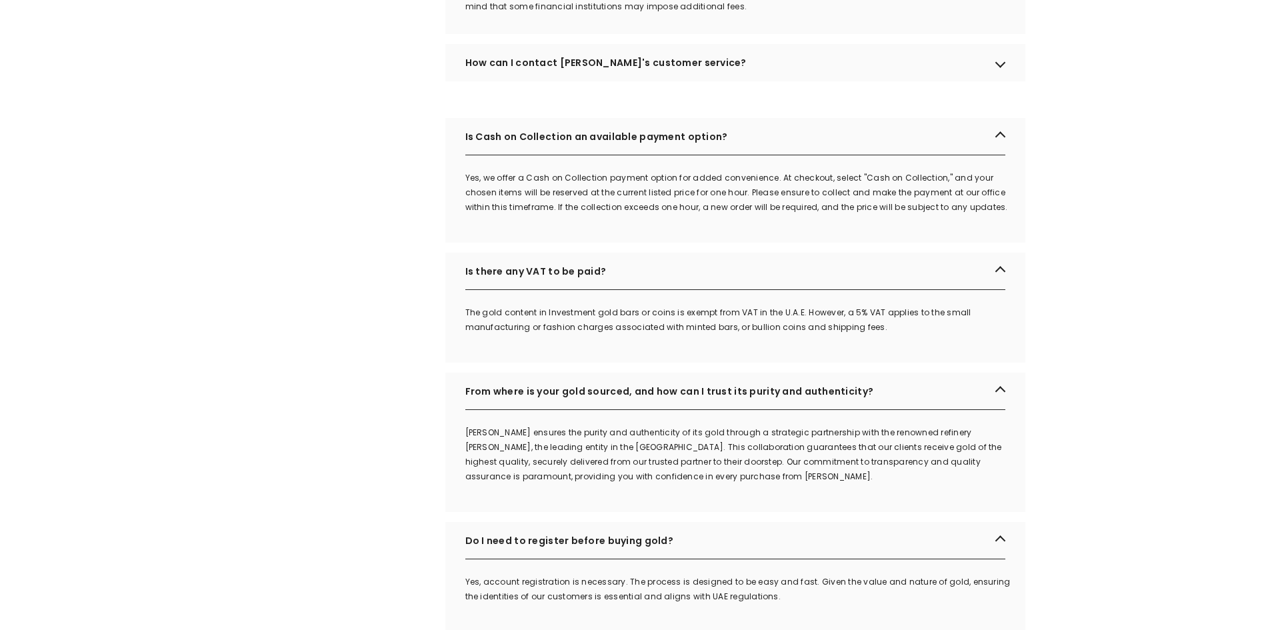
click at [593, 81] on div "How can I contact OGOLD's customer service?" at bounding box center [735, 62] width 580 height 37
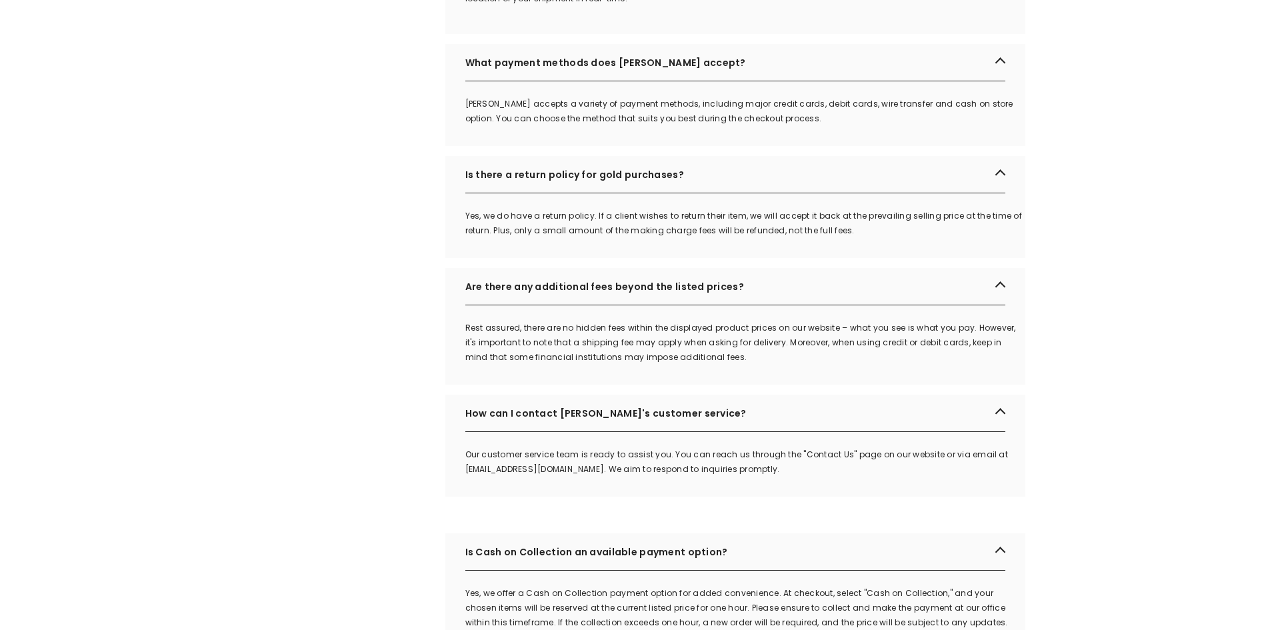
scroll to position [1134, 0]
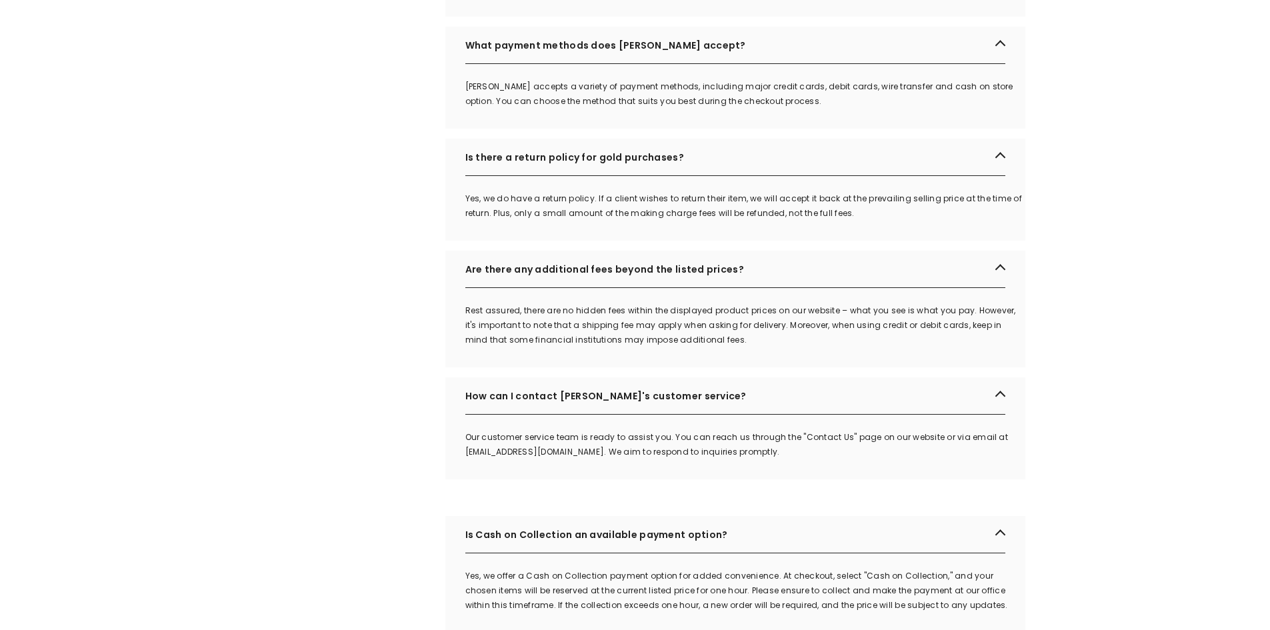
drag, startPoint x: 591, startPoint y: 334, endPoint x: 812, endPoint y: 351, distance: 222.0
click at [812, 347] on div "Rest assured, there are no hidden fees within the displayed product prices on o…" at bounding box center [745, 325] width 560 height 44
click at [504, 343] on div "Rest assured, there are no hidden fees within the displayed product prices on o…" at bounding box center [745, 325] width 560 height 44
drag, startPoint x: 464, startPoint y: 328, endPoint x: 724, endPoint y: 363, distance: 262.4
click at [724, 363] on div "Rest assured, there are no hidden fees within the displayed product prices on o…" at bounding box center [735, 335] width 580 height 64
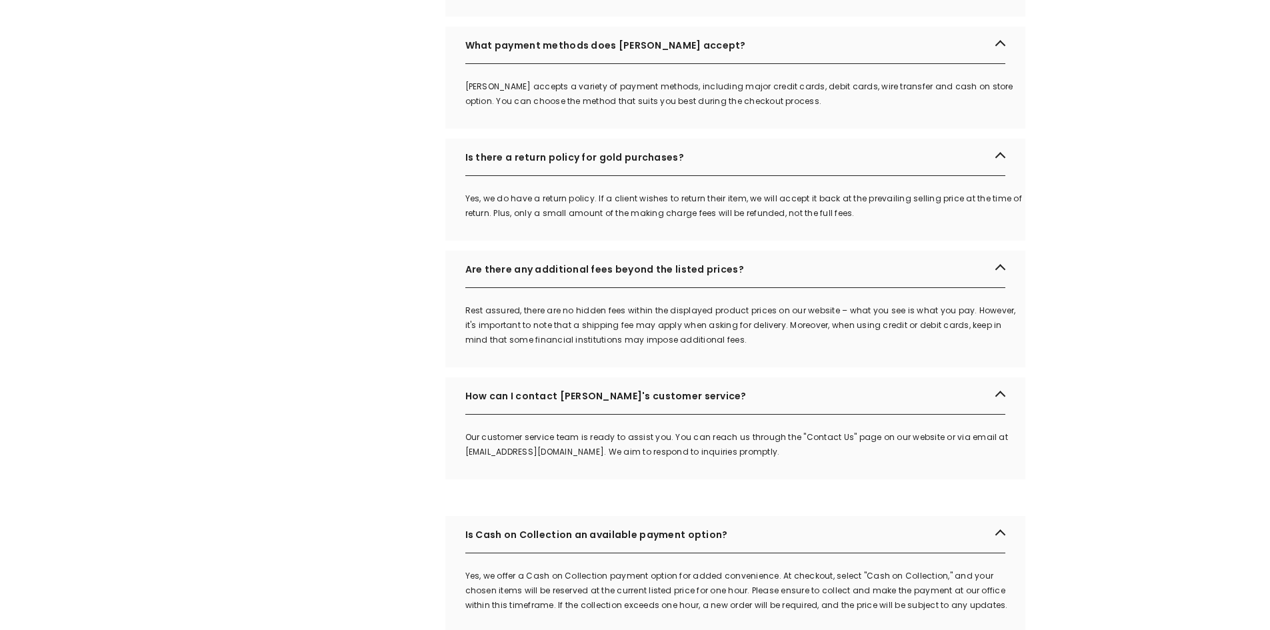
click at [735, 347] on div "Rest assured, there are no hidden fees within the displayed product prices on o…" at bounding box center [745, 325] width 560 height 44
drag, startPoint x: 465, startPoint y: 331, endPoint x: 741, endPoint y: 367, distance: 278.3
click at [741, 367] on div "Rest assured, there are no hidden fees within the displayed product prices on o…" at bounding box center [735, 335] width 580 height 64
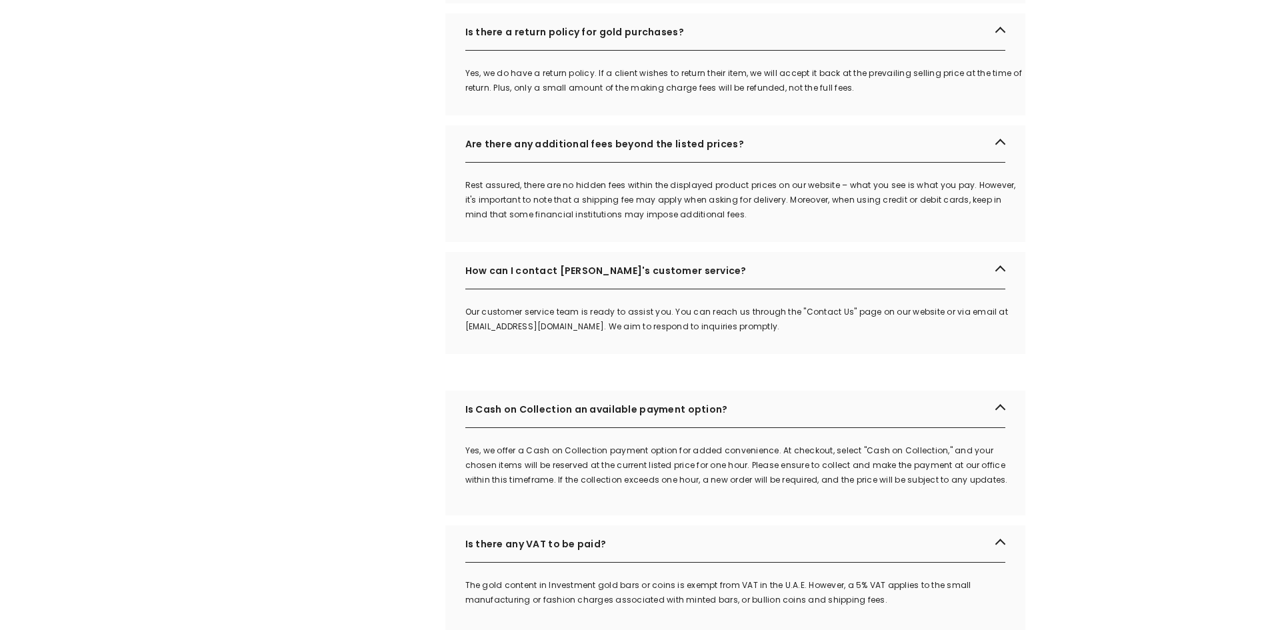
scroll to position [1267, 0]
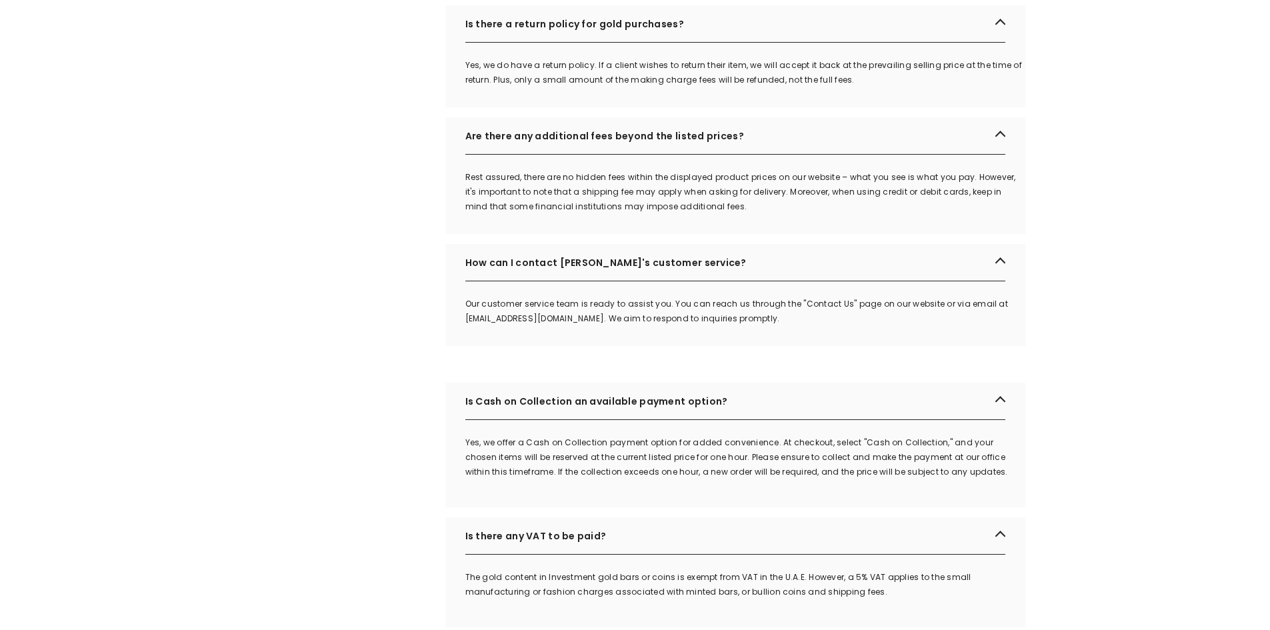
click at [862, 199] on div "Rest assured, there are no hidden fees within the displayed product prices on o…" at bounding box center [745, 192] width 560 height 44
drag, startPoint x: 843, startPoint y: 195, endPoint x: 777, endPoint y: 229, distance: 73.4
click at [777, 214] on div "Rest assured, there are no hidden fees within the displayed product prices on o…" at bounding box center [745, 192] width 560 height 44
click at [888, 214] on div "Rest assured, there are no hidden fees within the displayed product prices on o…" at bounding box center [745, 192] width 560 height 44
drag, startPoint x: 847, startPoint y: 195, endPoint x: 848, endPoint y: 225, distance: 29.4
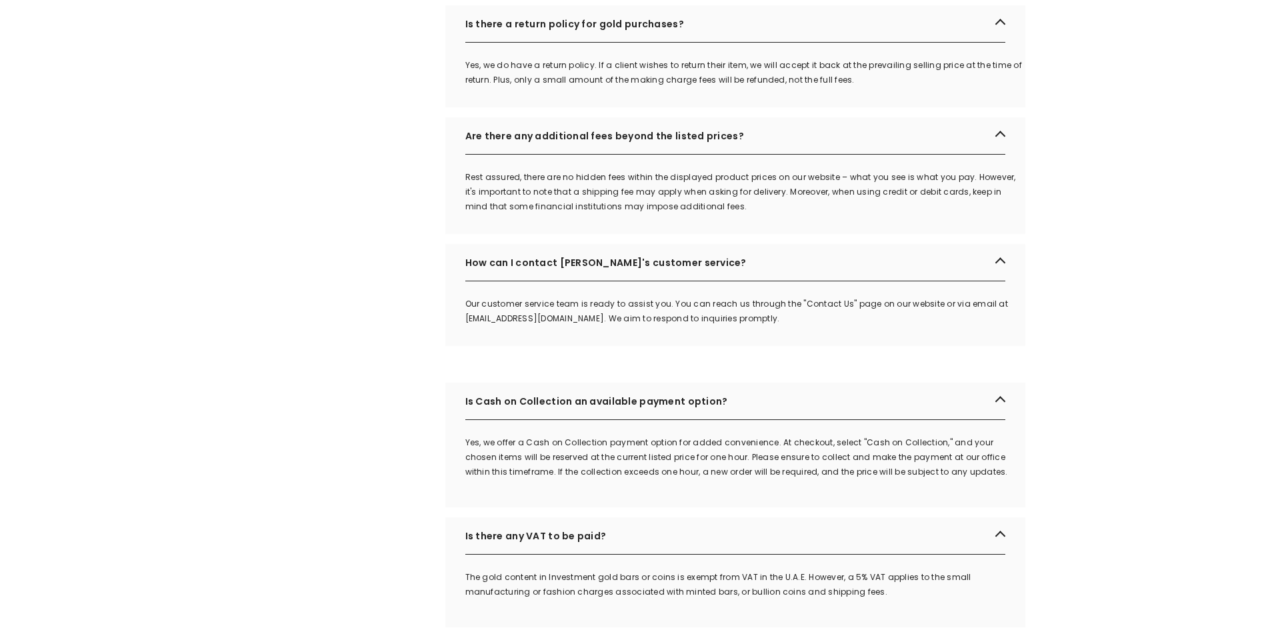
click at [848, 214] on div "Rest assured, there are no hidden fees within the displayed product prices on o…" at bounding box center [745, 192] width 560 height 44
click at [789, 234] on div "Rest assured, there are no hidden fees within the displayed product prices on o…" at bounding box center [735, 202] width 580 height 64
drag, startPoint x: 465, startPoint y: 194, endPoint x: 723, endPoint y: 228, distance: 260.3
click at [723, 214] on div "Rest assured, there are no hidden fees within the displayed product prices on o…" at bounding box center [745, 192] width 560 height 44
click at [841, 187] on div "Rest assured, there are no hidden fees within the displayed product prices on o…" at bounding box center [735, 194] width 580 height 79
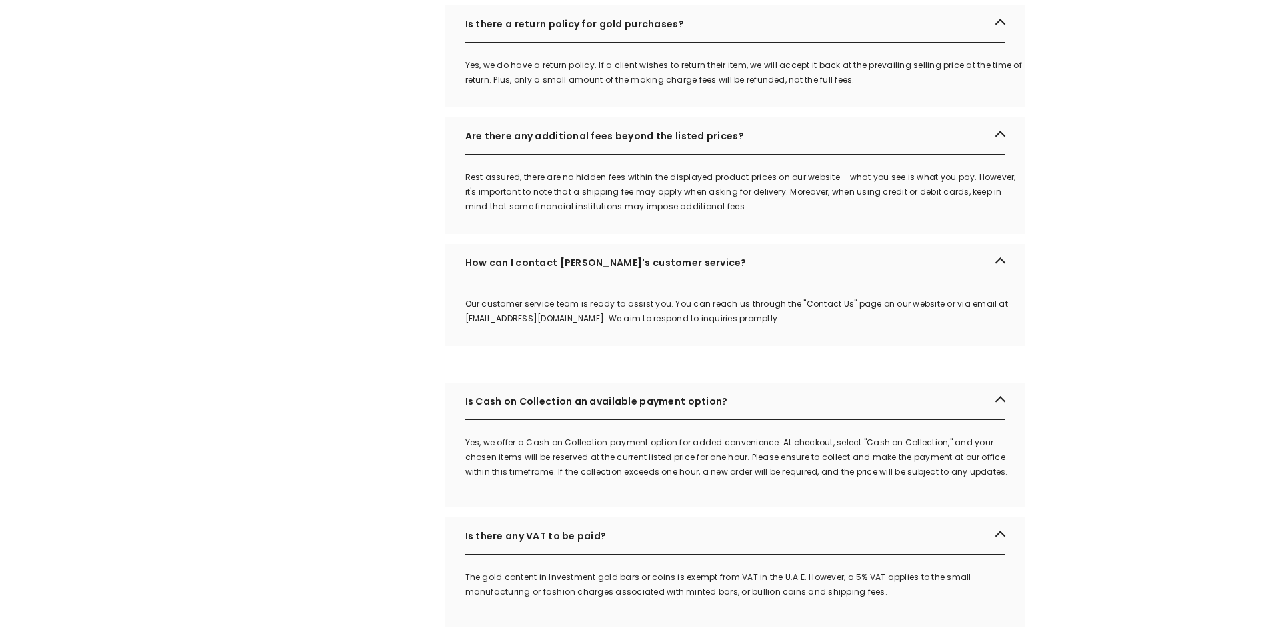
drag, startPoint x: 844, startPoint y: 193, endPoint x: 855, endPoint y: 217, distance: 27.2
click at [855, 214] on div "Rest assured, there are no hidden fees within the displayed product prices on o…" at bounding box center [745, 192] width 560 height 44
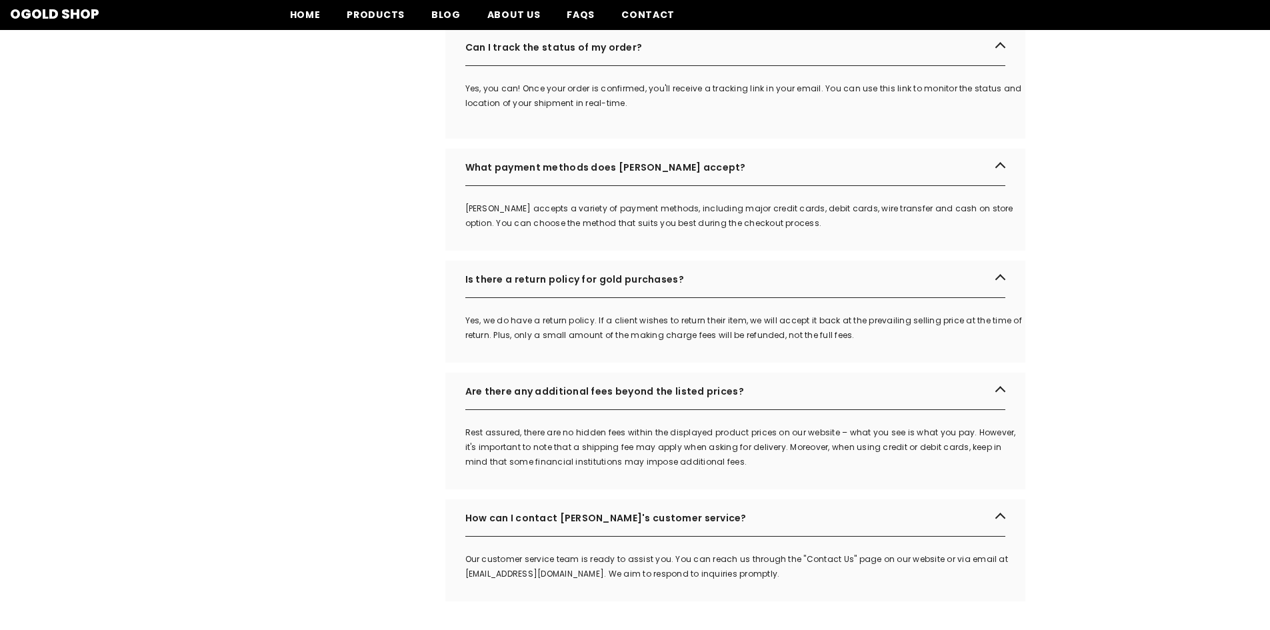
scroll to position [1000, 0]
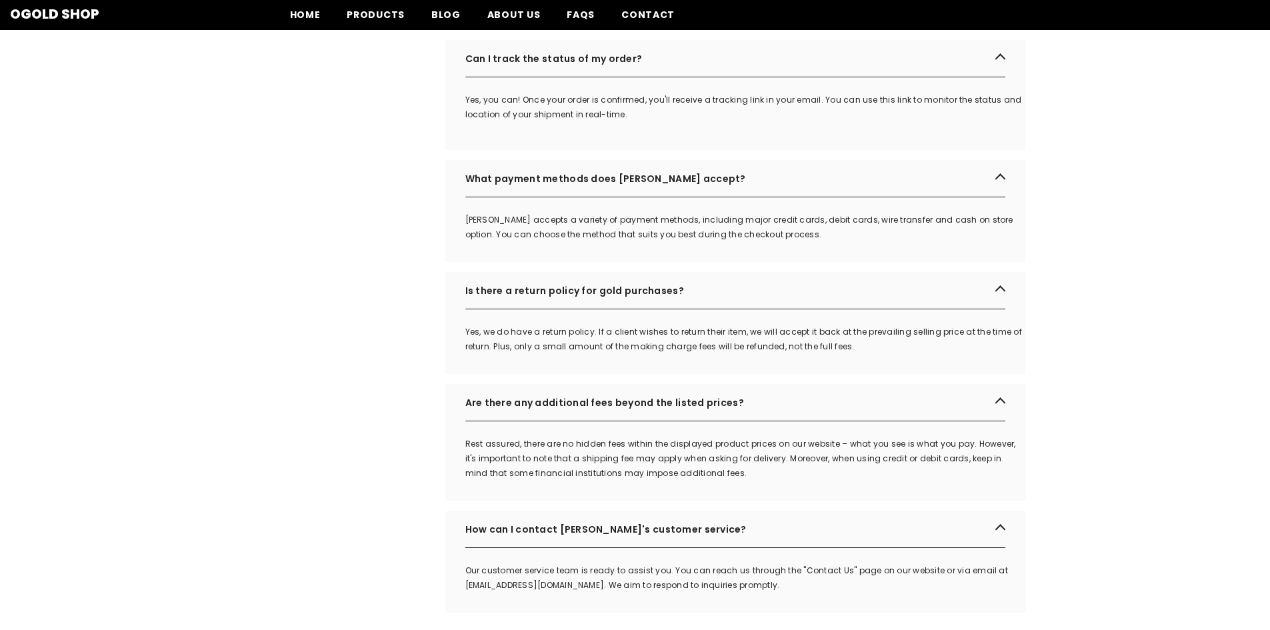
click at [465, 459] on div "Rest assured, there are no hidden fees within the displayed product prices on o…" at bounding box center [735, 469] width 580 height 64
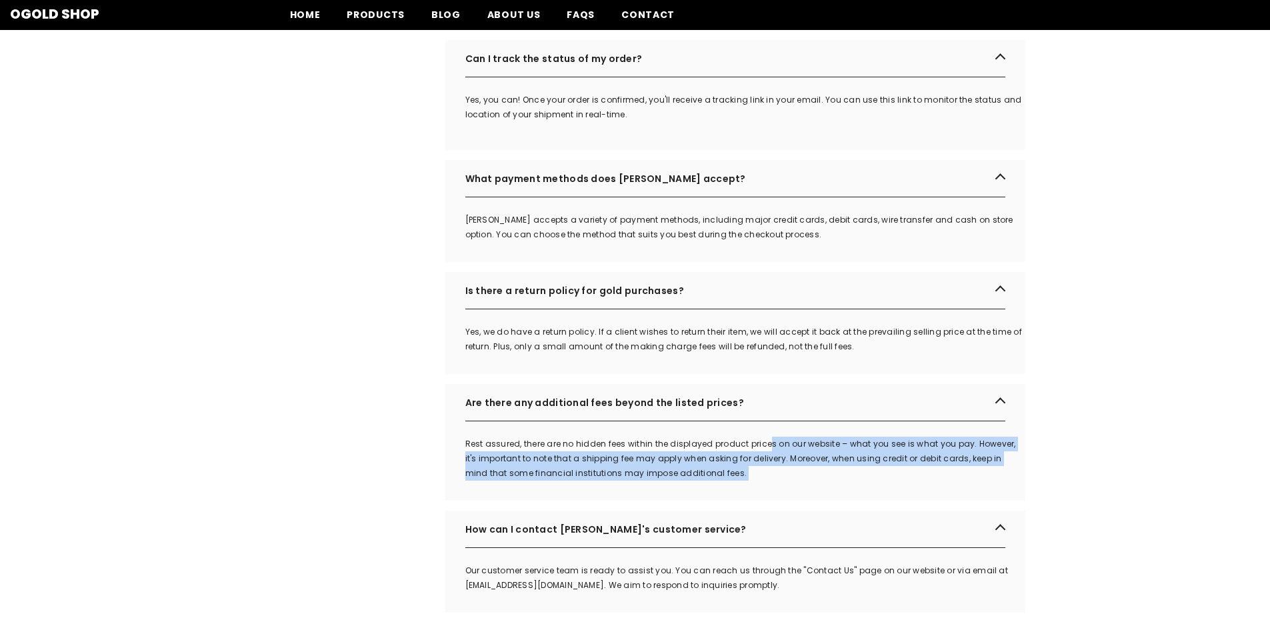
drag, startPoint x: 465, startPoint y: 459, endPoint x: 719, endPoint y: 491, distance: 255.3
click at [719, 481] on div "Rest assured, there are no hidden fees within the displayed product prices on o…" at bounding box center [745, 459] width 560 height 44
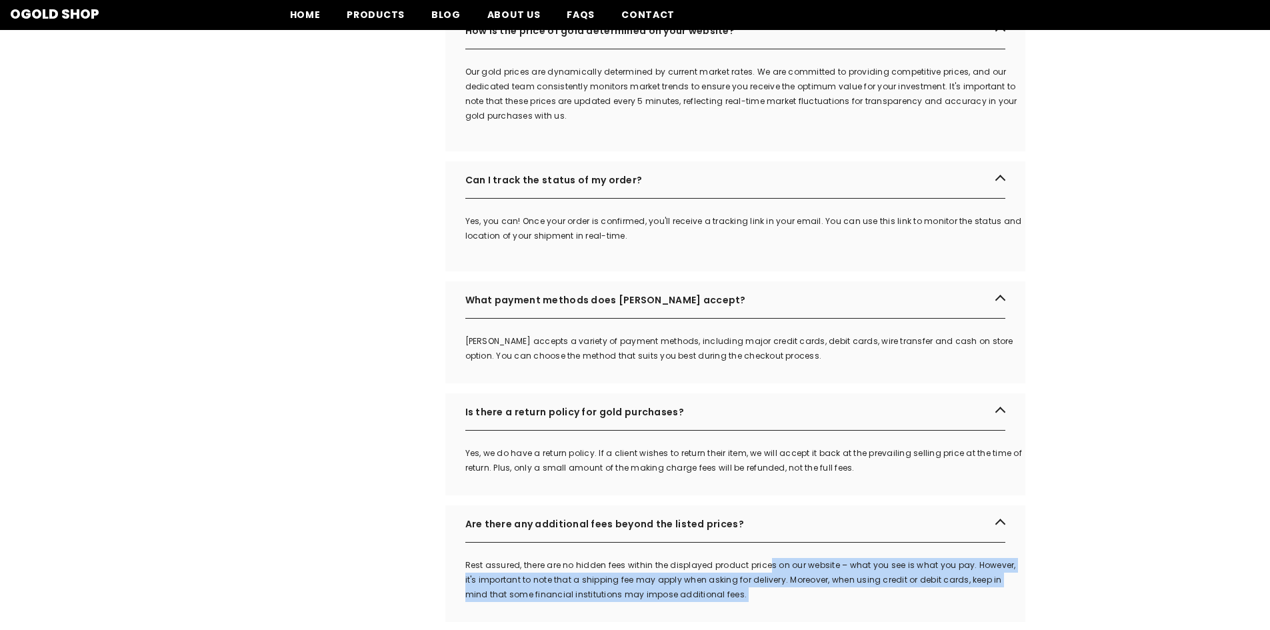
scroll to position [867, 0]
